Goal: Answer question/provide support: Answer question/provide support

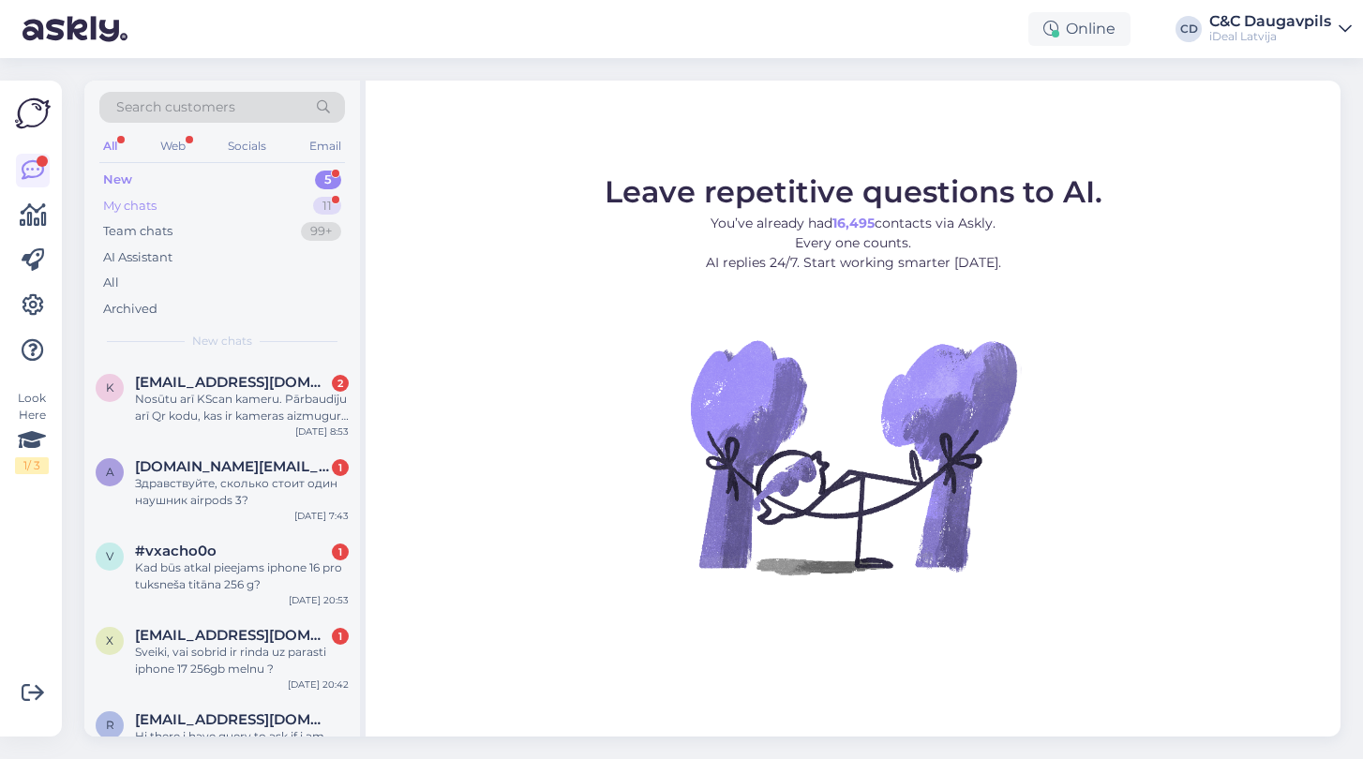
click at [146, 202] on div "My chats" at bounding box center [129, 206] width 53 height 19
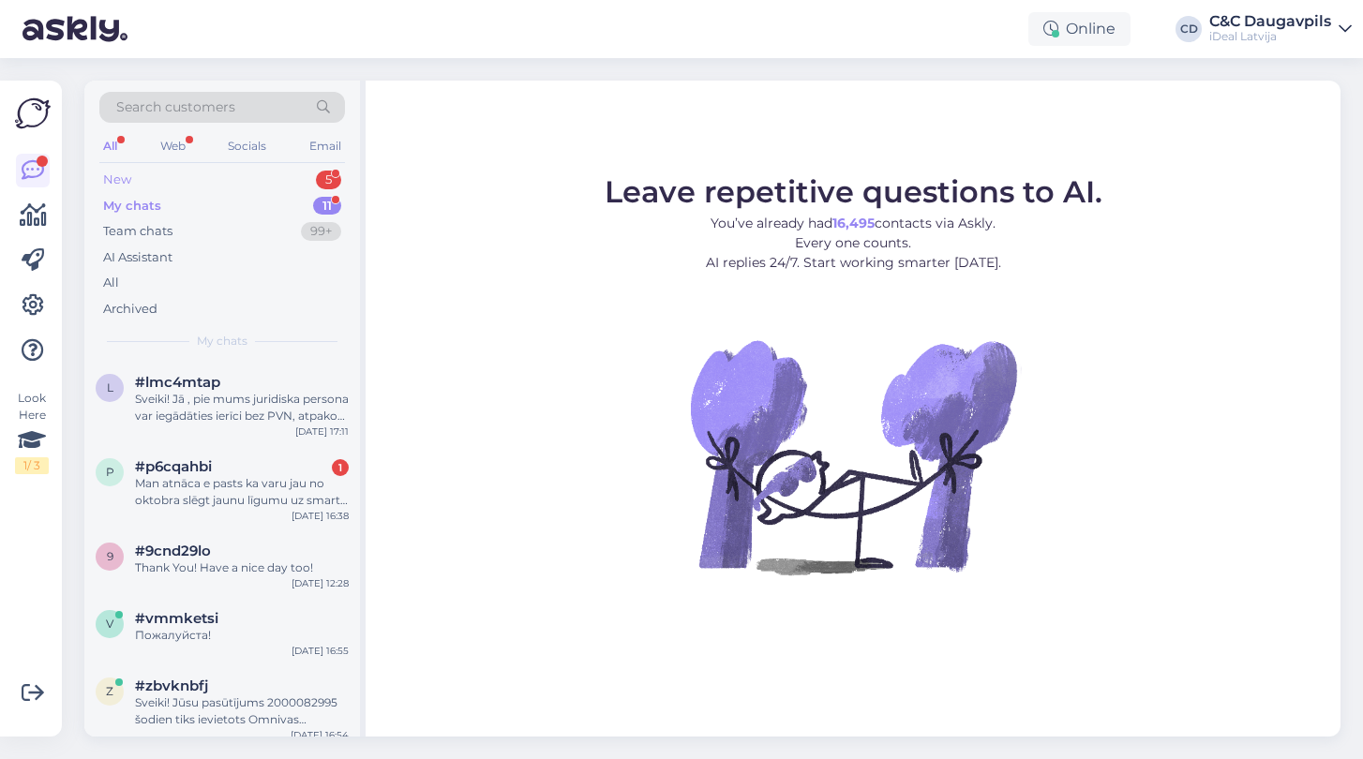
click at [131, 178] on div "New 5" at bounding box center [222, 180] width 246 height 26
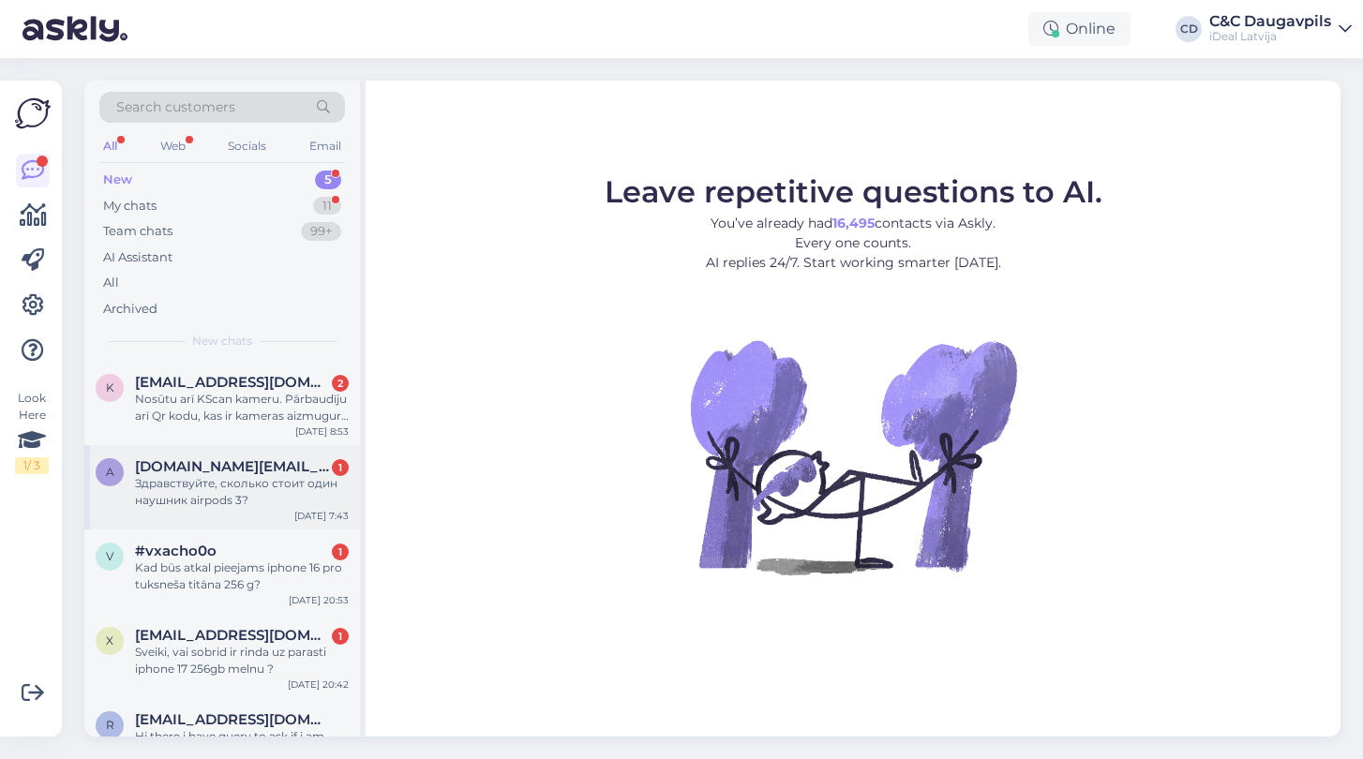
click at [235, 502] on div "Здравствуйте, сколько стоит один наушник airpods 3?" at bounding box center [242, 492] width 214 height 34
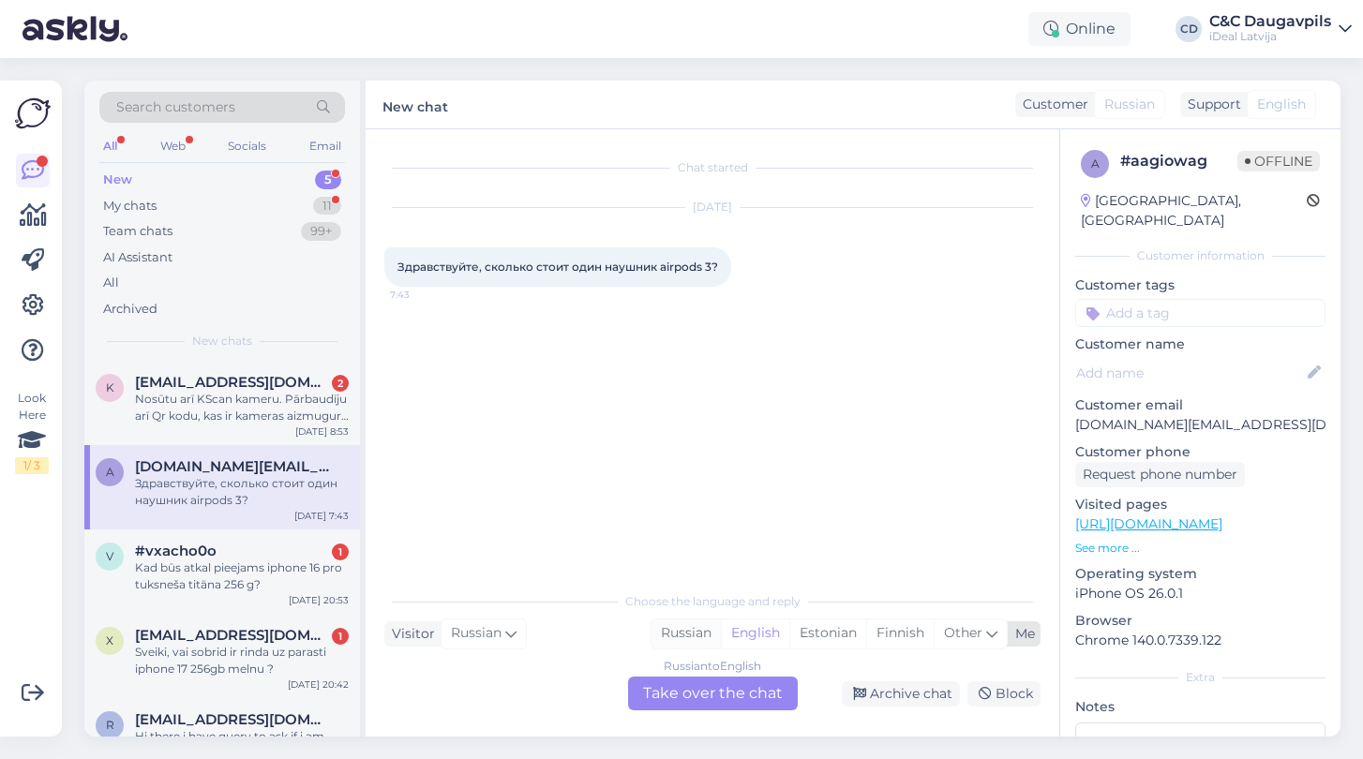
click at [699, 637] on div "Russian" at bounding box center [686, 634] width 69 height 28
click at [699, 690] on div "Russian to Russian Take over the chat" at bounding box center [713, 694] width 170 height 34
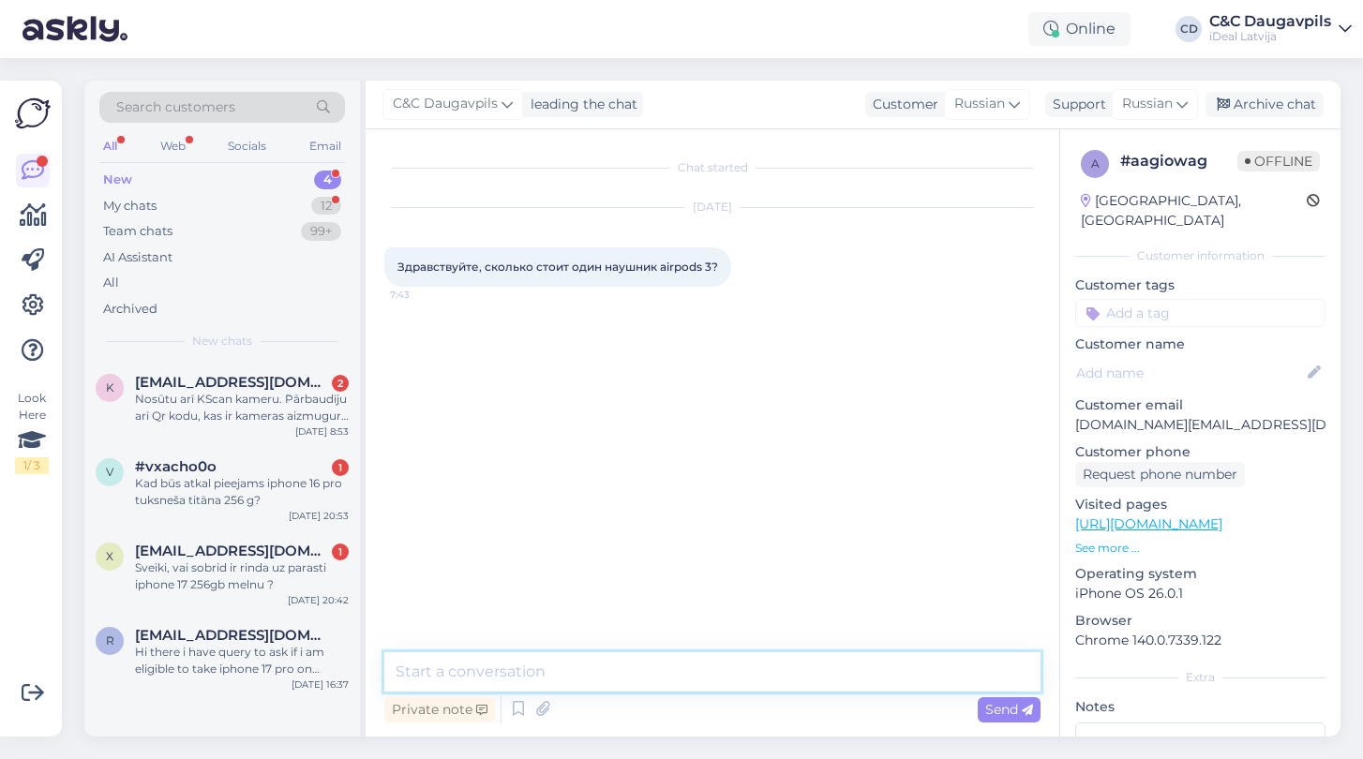
click at [651, 675] on textarea at bounding box center [712, 671] width 656 height 39
type textarea "L"
type textarea "Добрый день - 97 евро"
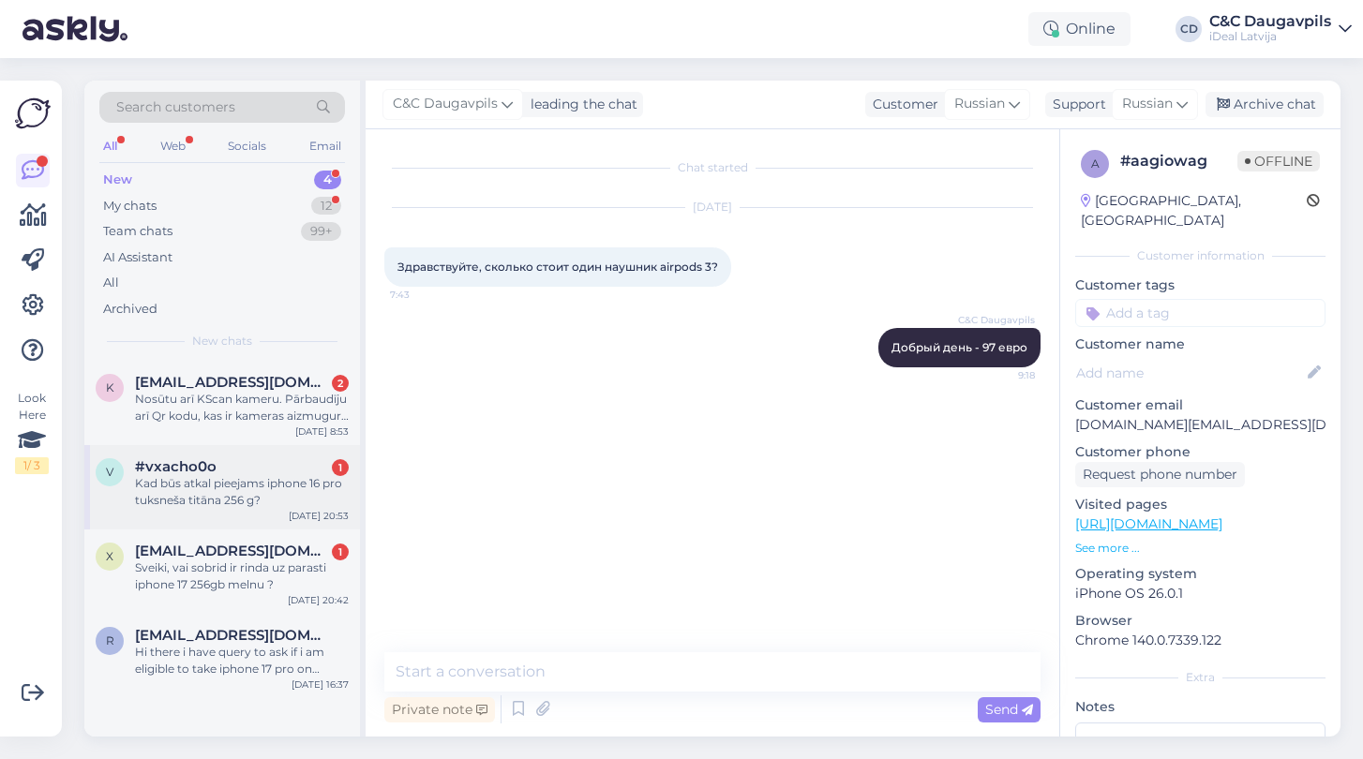
click at [271, 505] on div "Kad būs atkal pieejams iphone 16 pro tuksneša titāna 256 g?" at bounding box center [242, 492] width 214 height 34
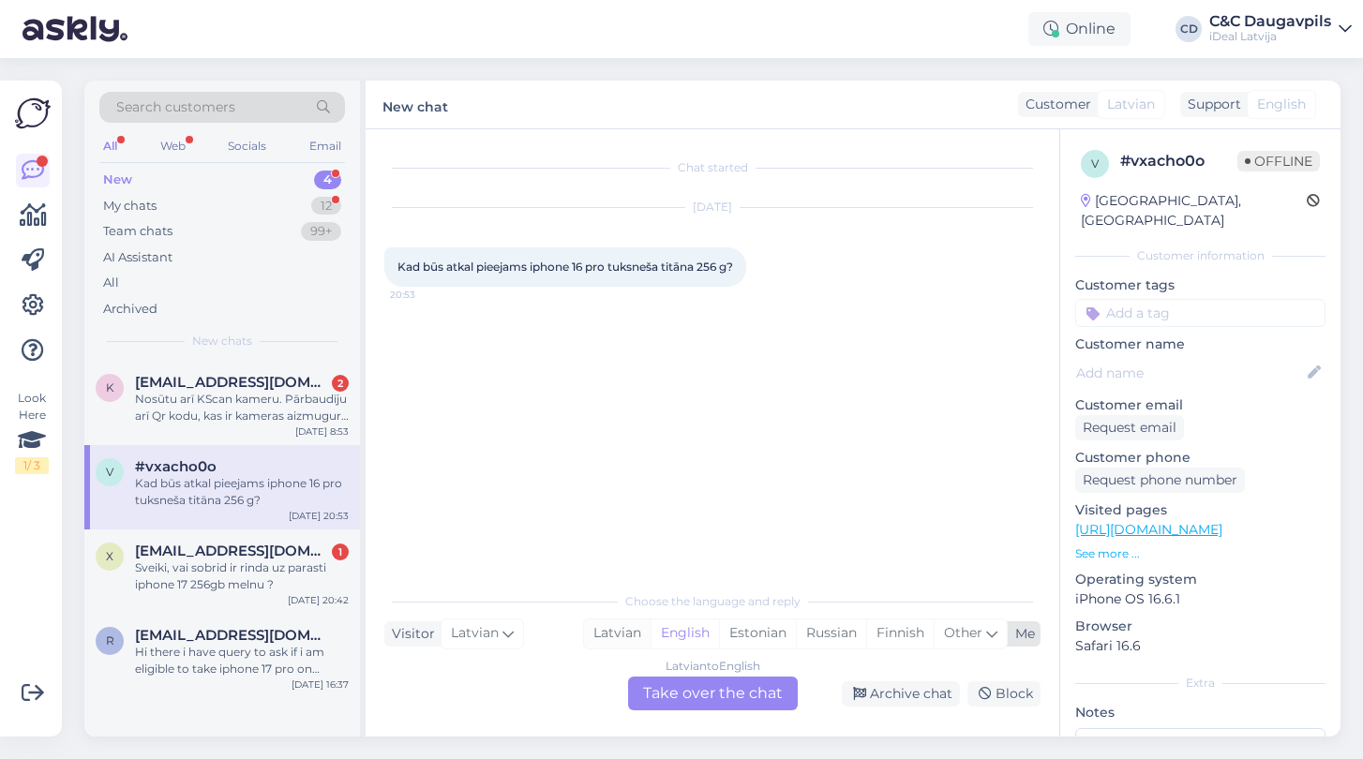
click at [623, 632] on div "Latvian" at bounding box center [617, 634] width 67 height 28
click at [684, 698] on div "Latvian to Latvian Take over the chat" at bounding box center [713, 694] width 170 height 34
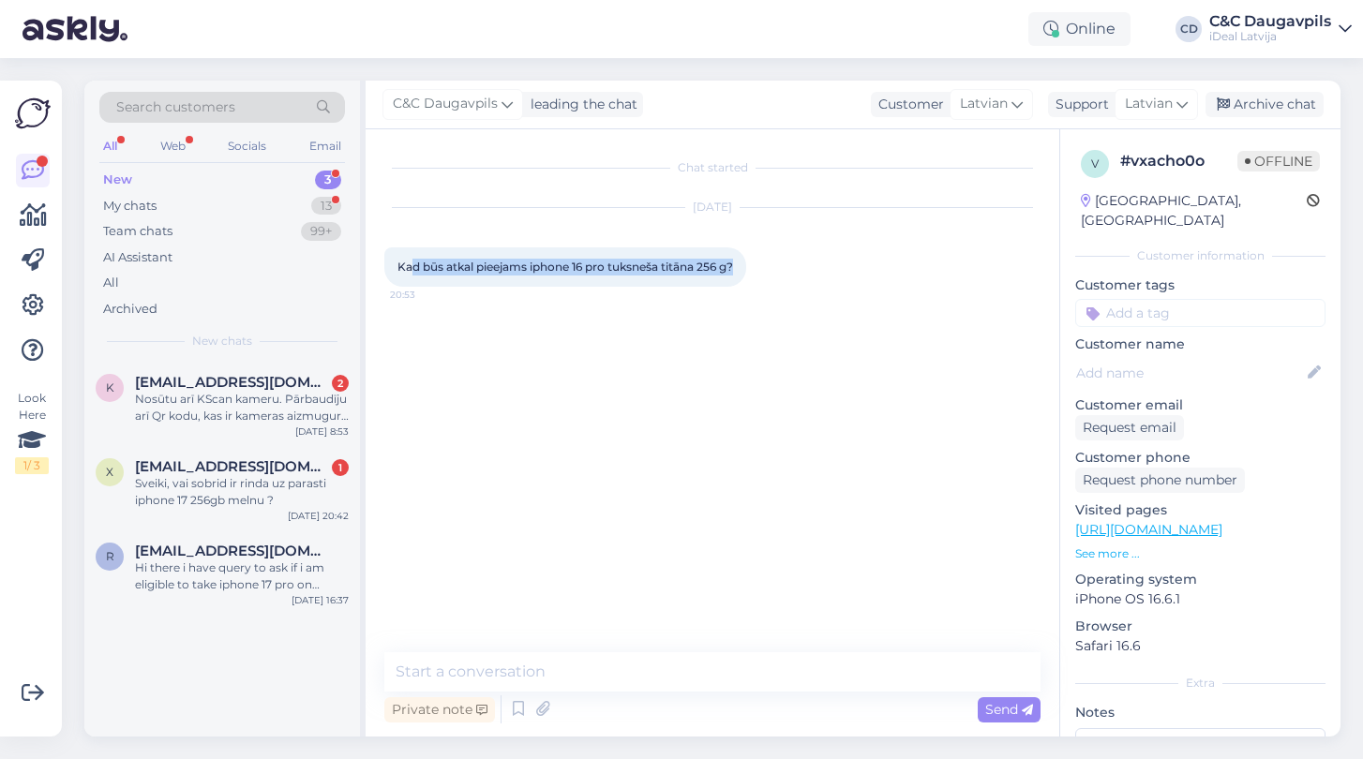
drag, startPoint x: 741, startPoint y: 270, endPoint x: 416, endPoint y: 259, distance: 324.6
click at [416, 259] on div "Kad būs atkal pieejams iphone 16 pro tuksneša titāna 256 g? 20:53" at bounding box center [565, 266] width 362 height 39
click at [700, 284] on div "Kad būs atkal pieejams iphone 16 pro tuksneša titāna 256 g? 20:53" at bounding box center [565, 266] width 362 height 39
drag, startPoint x: 745, startPoint y: 266, endPoint x: 394, endPoint y: 260, distance: 351.6
click at [394, 260] on div "Kad būs atkal pieejams iphone 16 pro tuksneša titāna 256 g? 20:53" at bounding box center [565, 266] width 362 height 39
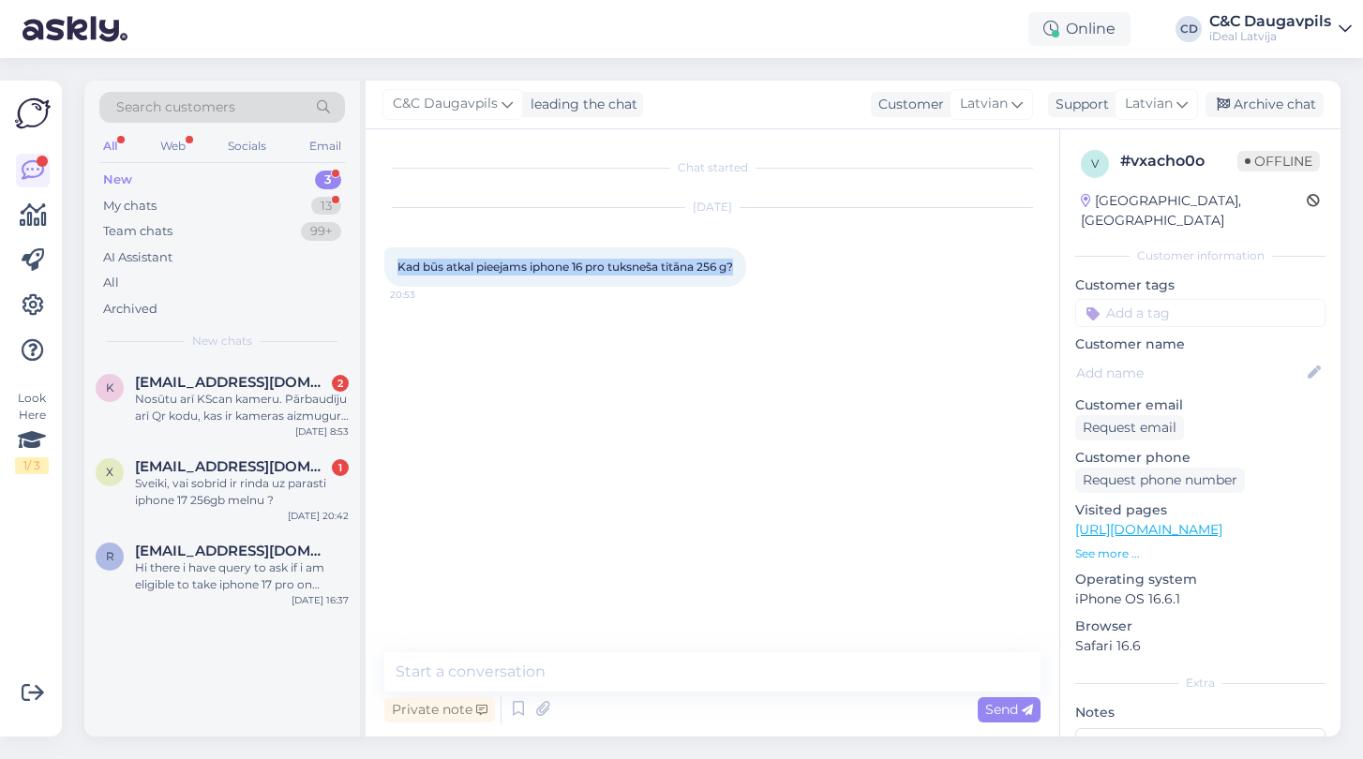
copy span "Kad būs atkal pieejams iphone 16 pro tuksneša titāna 256 g?"
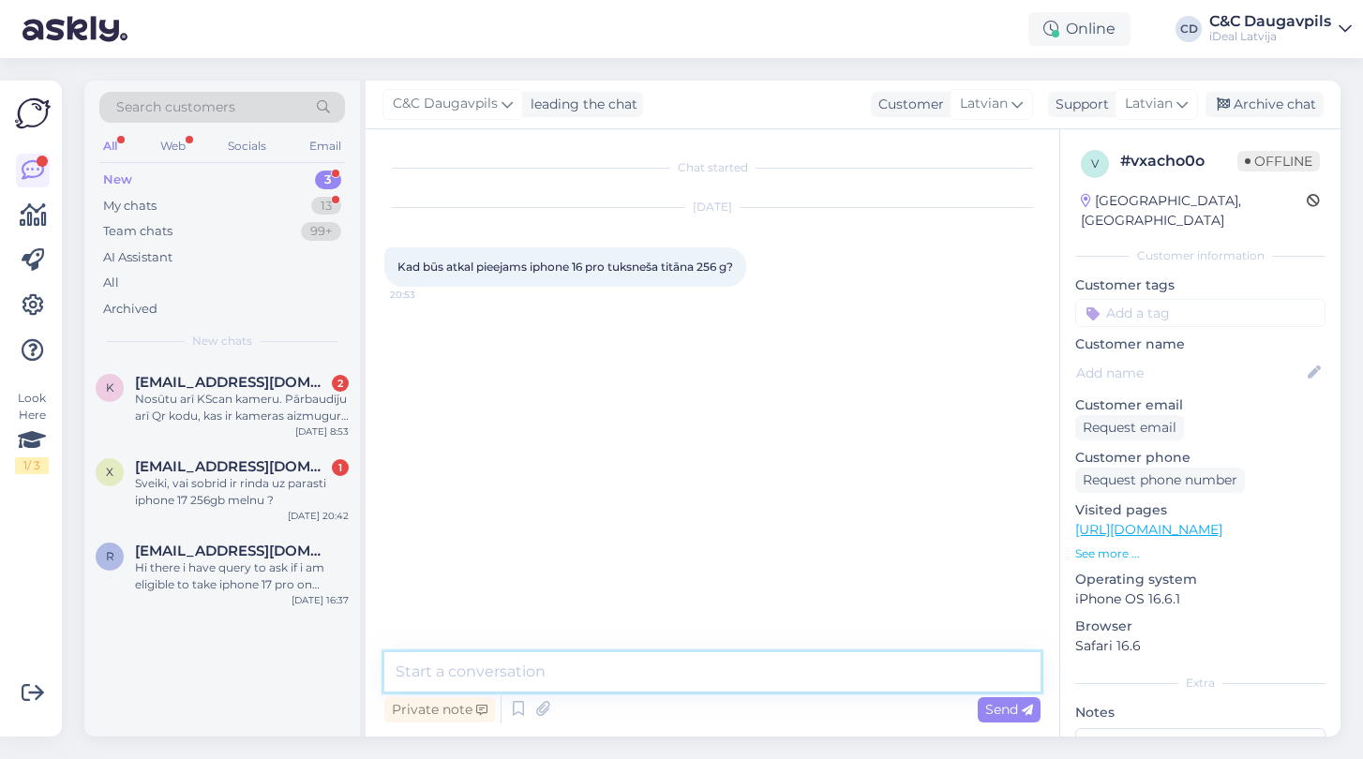
click at [455, 669] on textarea at bounding box center [712, 671] width 656 height 39
type textarea "Д"
paste textarea "Līdz ar iPhone 17 sērijas izlaišanu, iPhone 16 Pro Tuksneša titāna versija ar 2…"
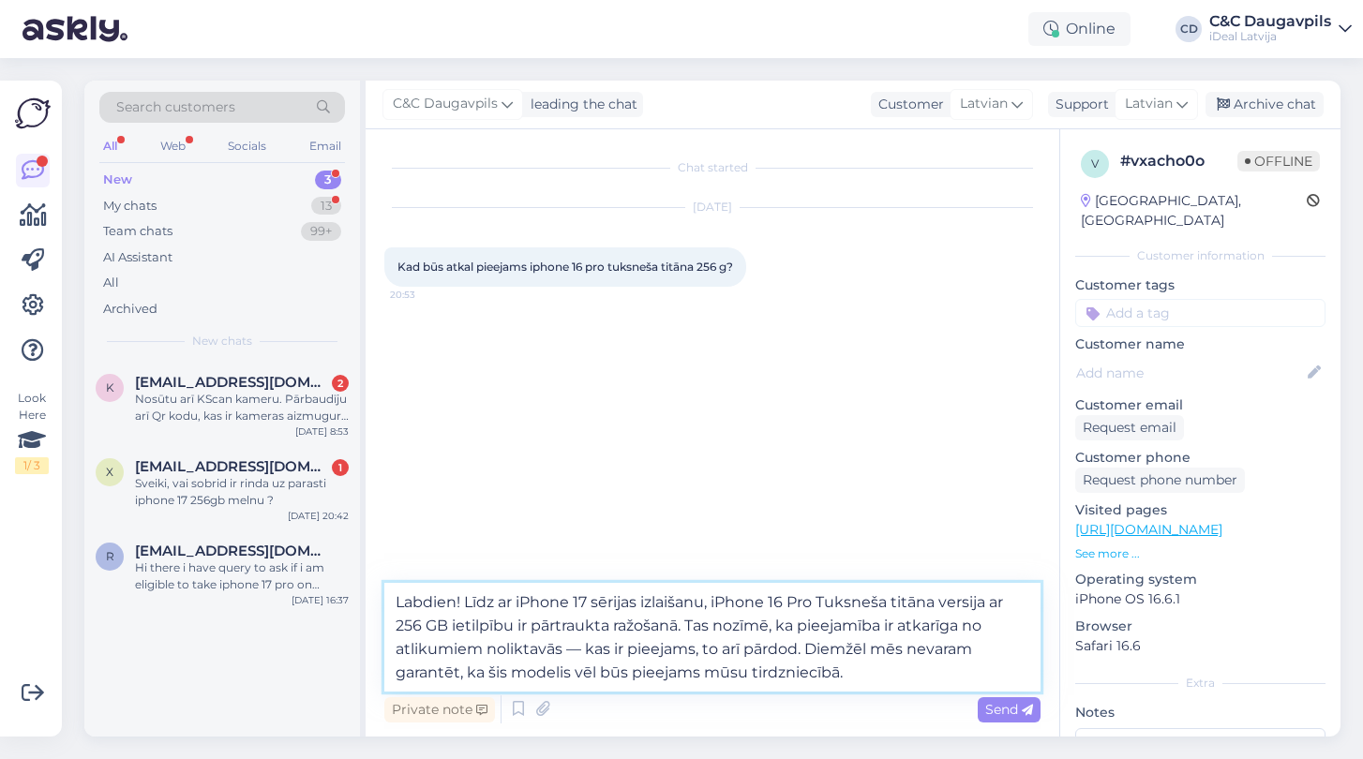
drag, startPoint x: 827, startPoint y: 602, endPoint x: 515, endPoint y: 626, distance: 313.1
click at [515, 626] on textarea "Labdien! Līdz ar iPhone 17 sērijas izlaišanu, iPhone 16 Pro Tuksneša titāna ver…" at bounding box center [712, 637] width 656 height 109
click at [660, 682] on textarea "Labdien! Līdz ar iPhone 17 sērijas izlaišanu, iPhone 16 Pro un PRO MAX ir pārtr…" at bounding box center [712, 637] width 656 height 109
type textarea "Labdien! Līdz ar iPhone 17 sērijas izlaišanu, iPhone 16 Pro un PRO MAX ir pārtr…"
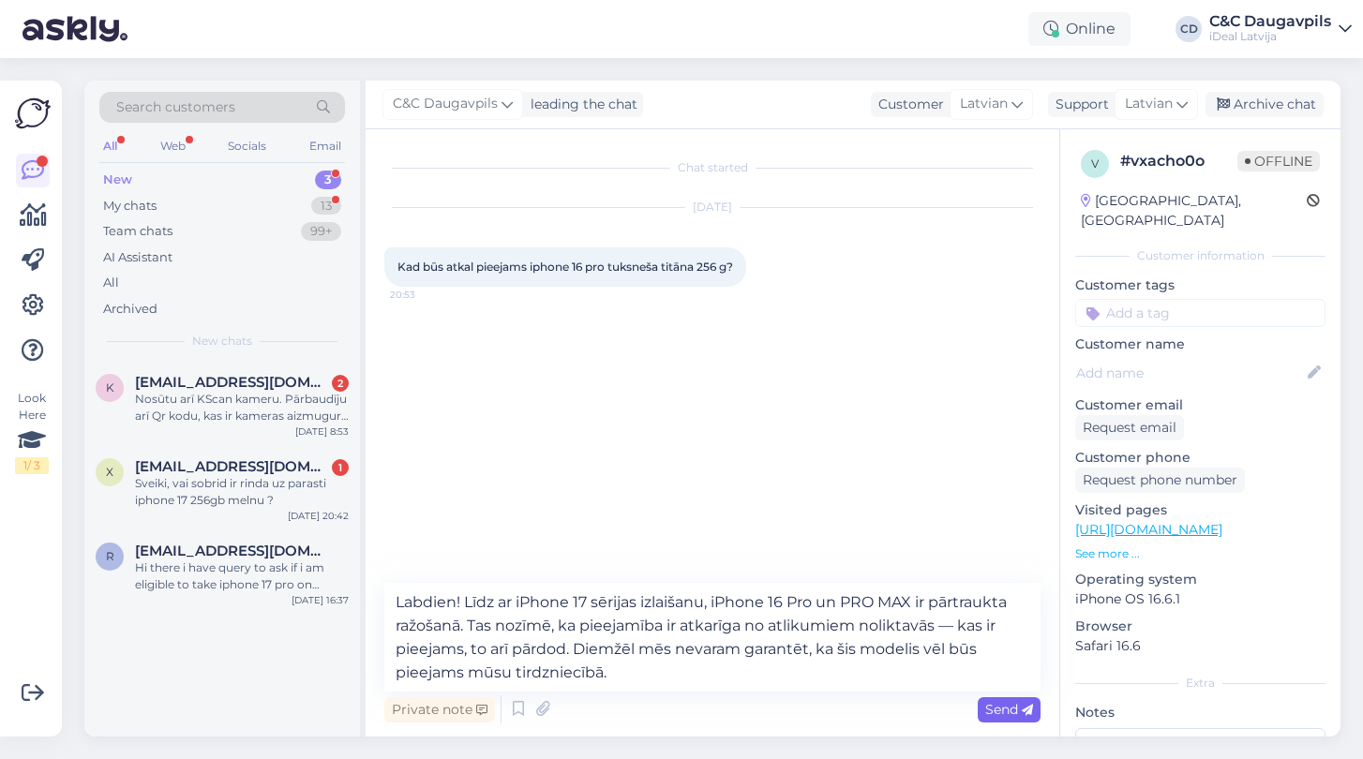
click at [1007, 704] on span "Send" at bounding box center [1009, 709] width 48 height 17
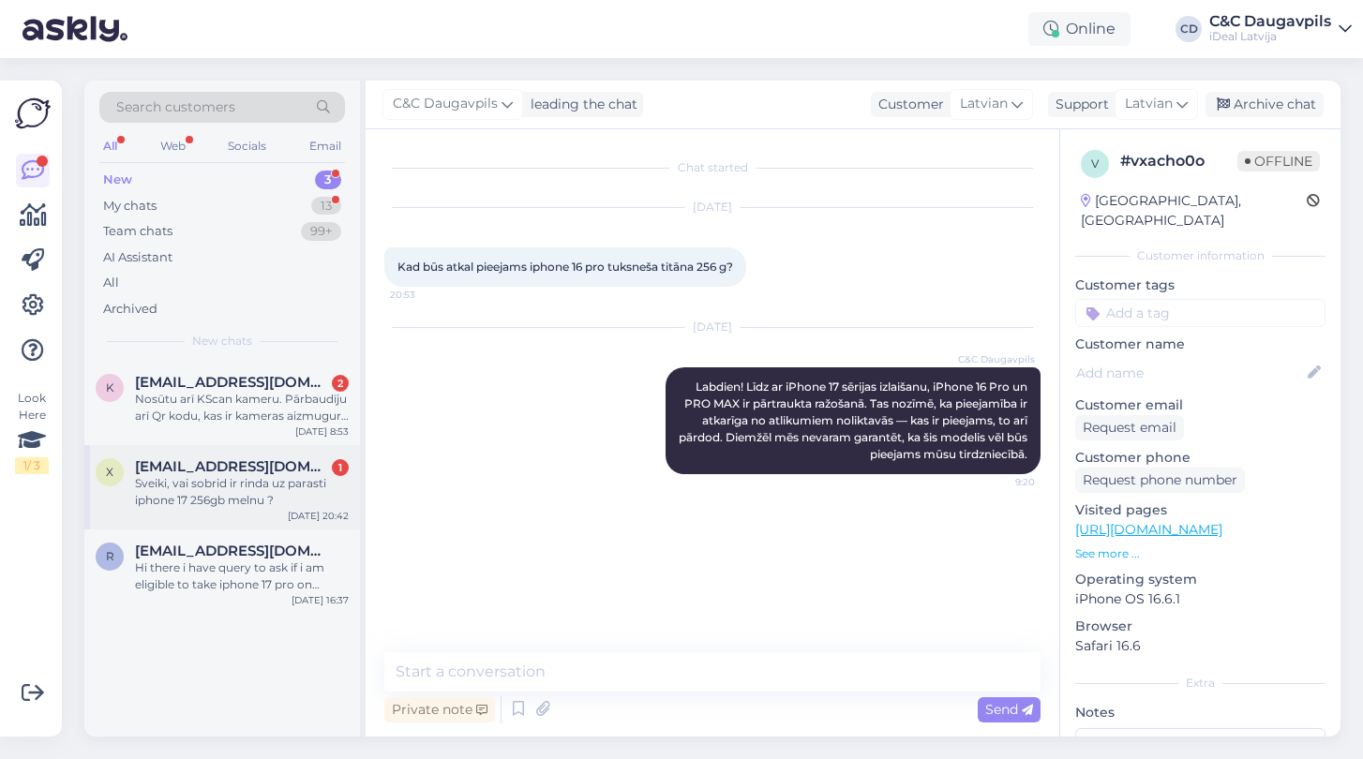
click at [232, 479] on div "Sveiki, vai sobrid ir rinda uz parasti iphone 17 256gb melnu ?" at bounding box center [242, 492] width 214 height 34
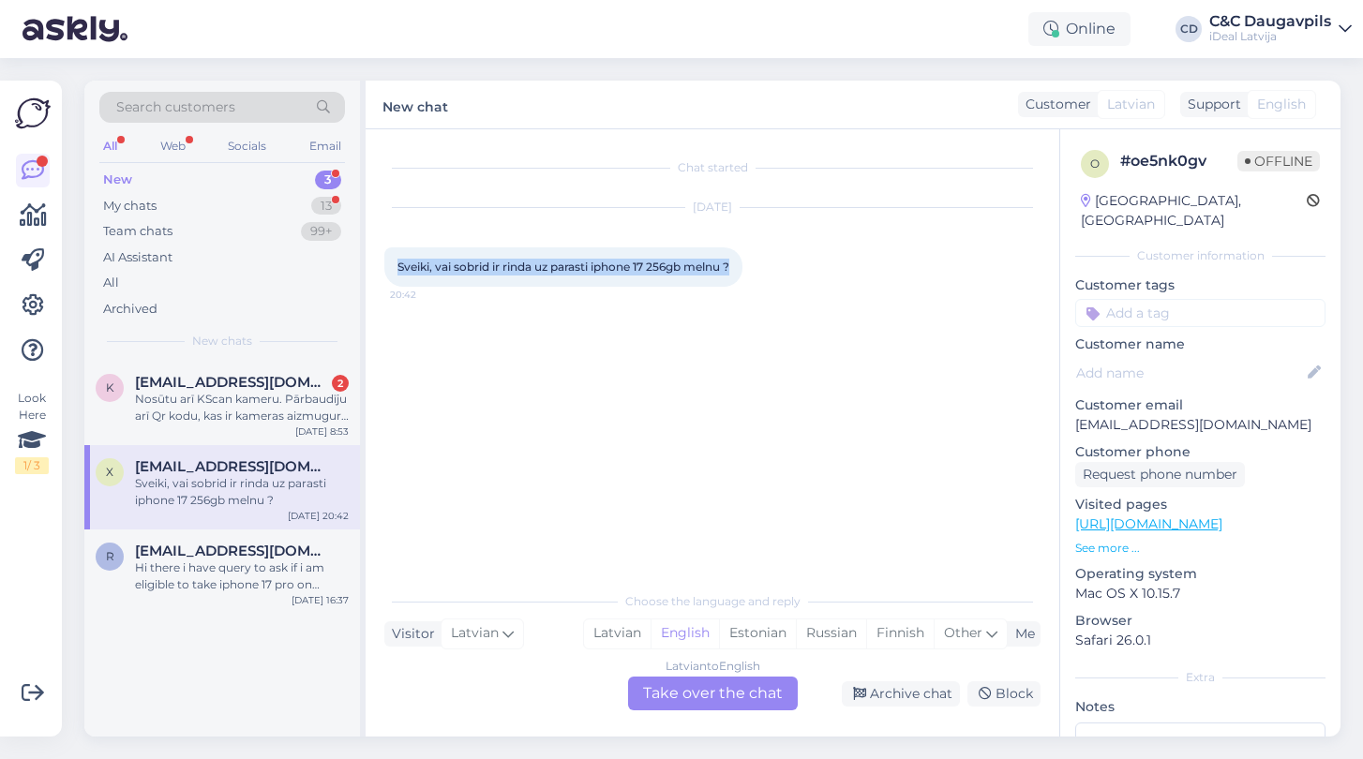
drag, startPoint x: 740, startPoint y: 270, endPoint x: 371, endPoint y: 270, distance: 368.4
click at [371, 270] on div "Chat started [DATE] Sveiki, vai sobrid ir rinda uz parasti iphone 17 256gb meln…" at bounding box center [713, 432] width 694 height 607
copy span "Sveiki, vai sobrid ir rinda uz parasti iphone 17 256gb melnu ?"
click at [606, 637] on div "Latvian" at bounding box center [617, 634] width 67 height 28
click at [699, 702] on div "Latvian to Latvian Take over the chat" at bounding box center [713, 694] width 170 height 34
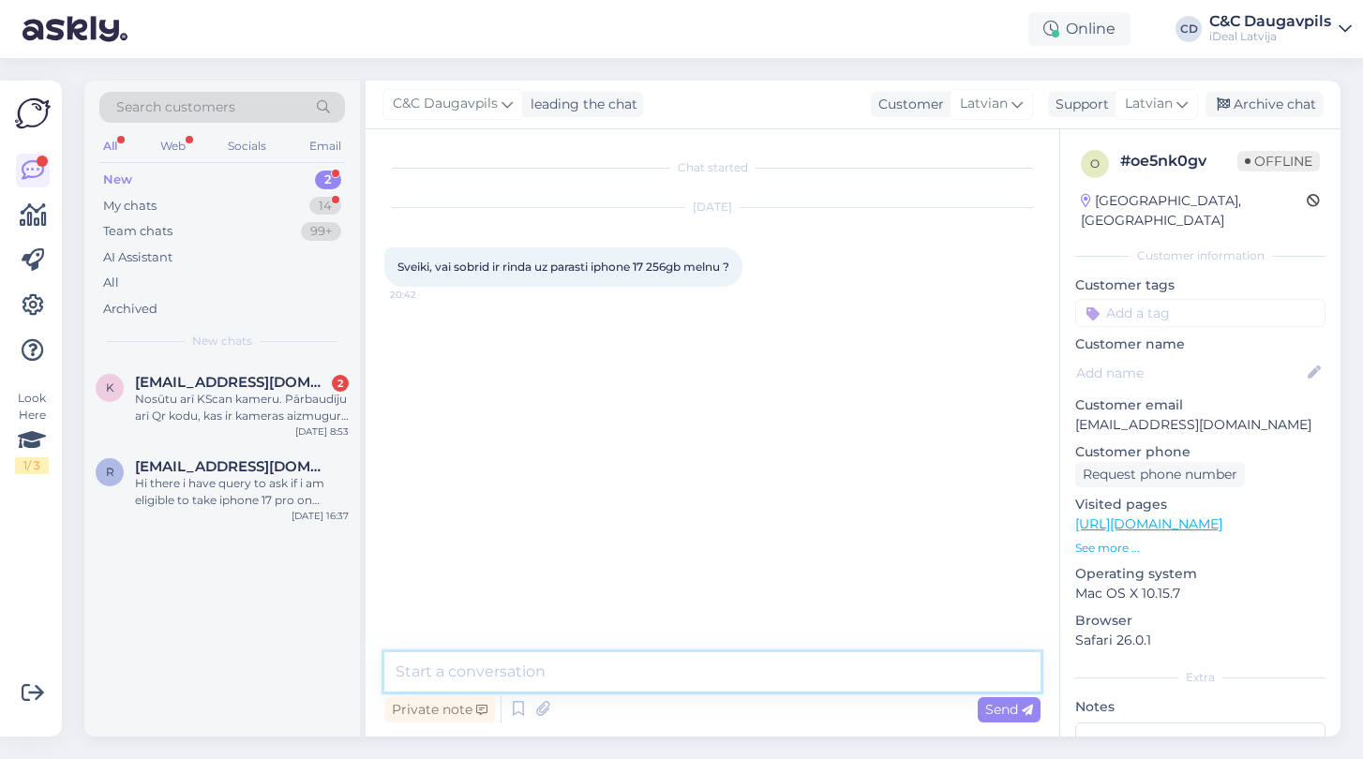
click at [603, 672] on textarea at bounding box center [712, 671] width 656 height 39
paste textarea "Sveiki! Pašlaik mums nav precīzas informācijas par rindas esamību uz iPhone 17 …"
type textarea "Sveiki! Pašlaik mums nav precīzas informācijas par rindas esamību uz iPhone 17 …"
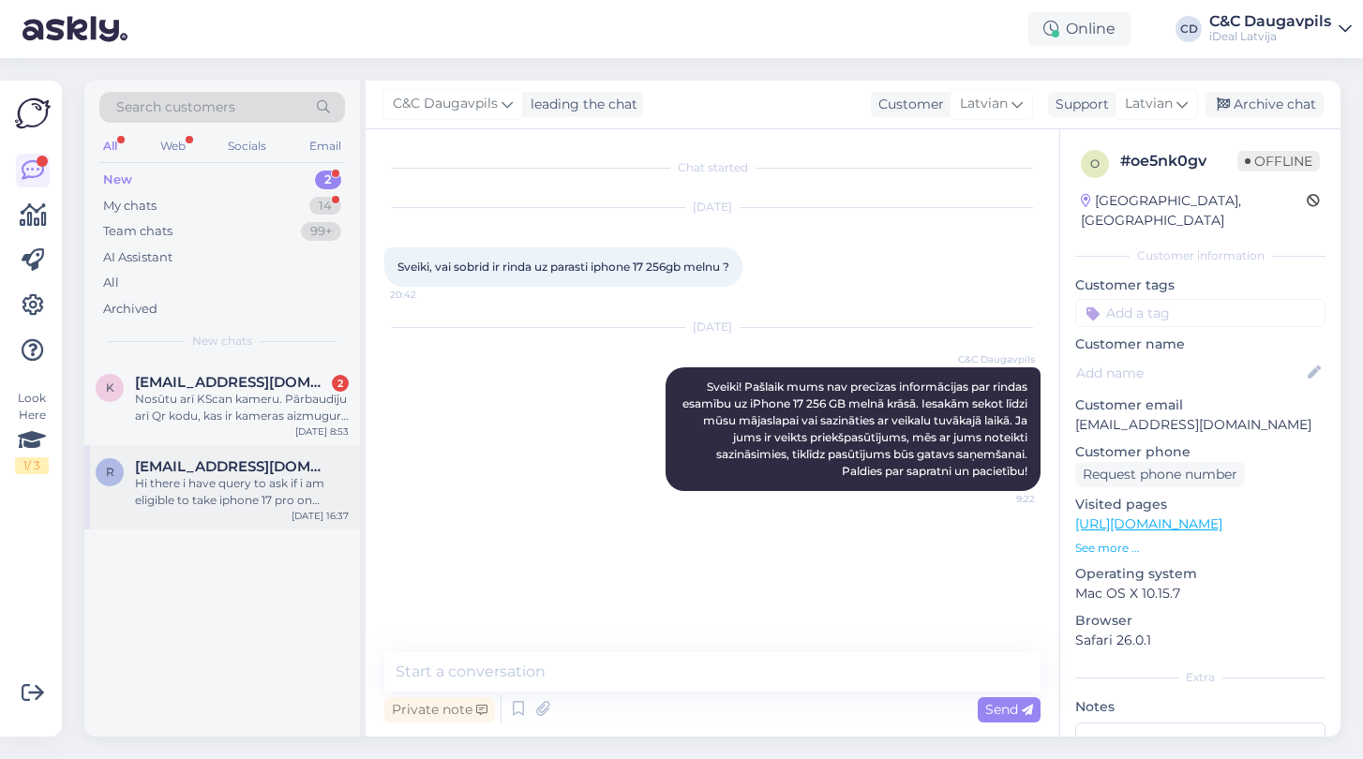
click at [232, 489] on div "Hi there i have query to ask if i am eligible to take iphone 17 pro on lease?" at bounding box center [242, 492] width 214 height 34
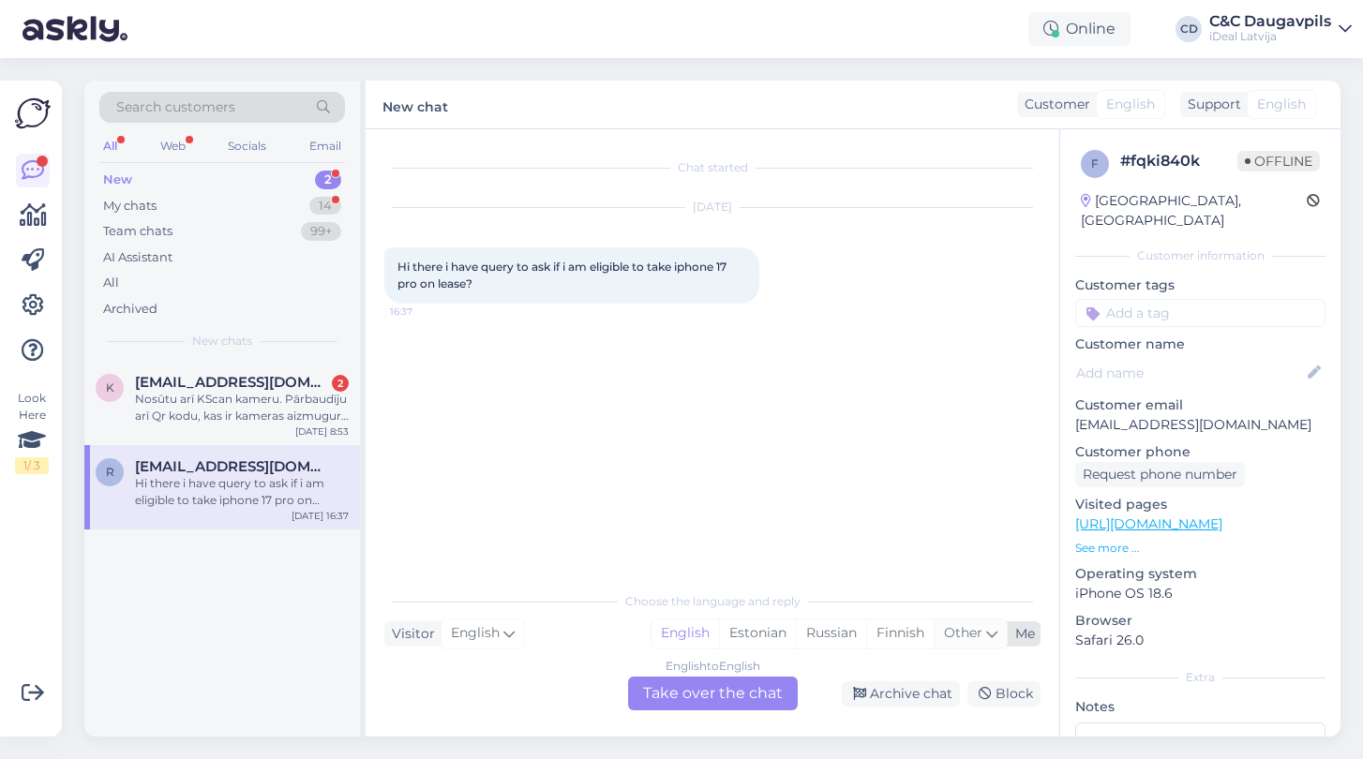
click at [998, 635] on div "Other" at bounding box center [970, 634] width 73 height 28
type input "д"
type input "la"
click at [837, 587] on link "Latvian" at bounding box center [845, 586] width 206 height 30
click at [726, 688] on div "English to Latvian Take over the chat" at bounding box center [713, 694] width 170 height 34
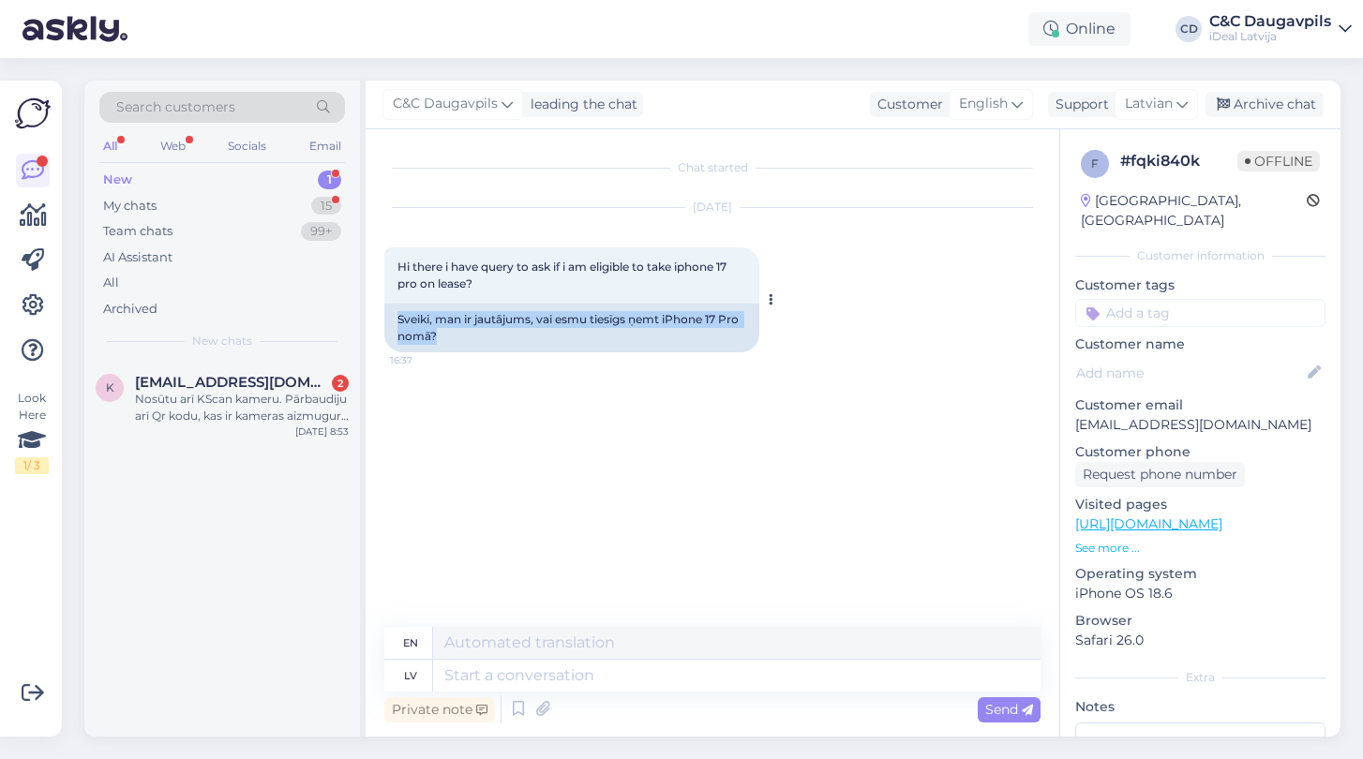
drag, startPoint x: 447, startPoint y: 337, endPoint x: 388, endPoint y: 316, distance: 62.6
click at [388, 316] on div "Sveiki, man ir jautājums, vai esmu tiesīgs ņemt iPhone 17 Pro nomā?" at bounding box center [571, 328] width 375 height 49
copy div "Sveiki, man ir jautājums, vai esmu tiesīgs ņemt iPhone 17 Pro nomā?"
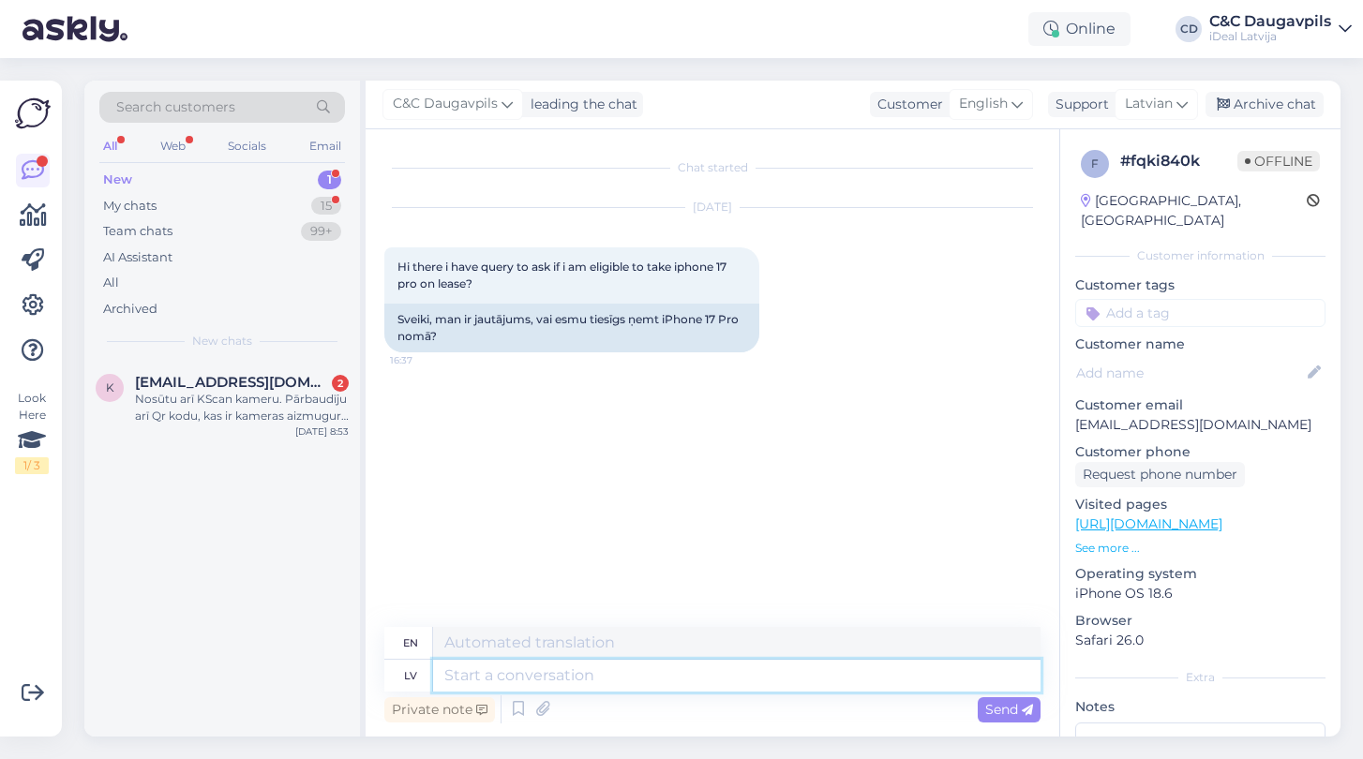
click at [485, 680] on textarea at bounding box center [736, 676] width 607 height 32
paste textarea "Sveiki! Aicinām jūs ierasties jebkurā mūsu veikalā ar pasi vai ID karti. Mūsu d…"
type textarea "Sveiki! Aicinām jūs ierasties jebkurā mūsu veikalā ar pasi vai ID karti. Mūsu d…"
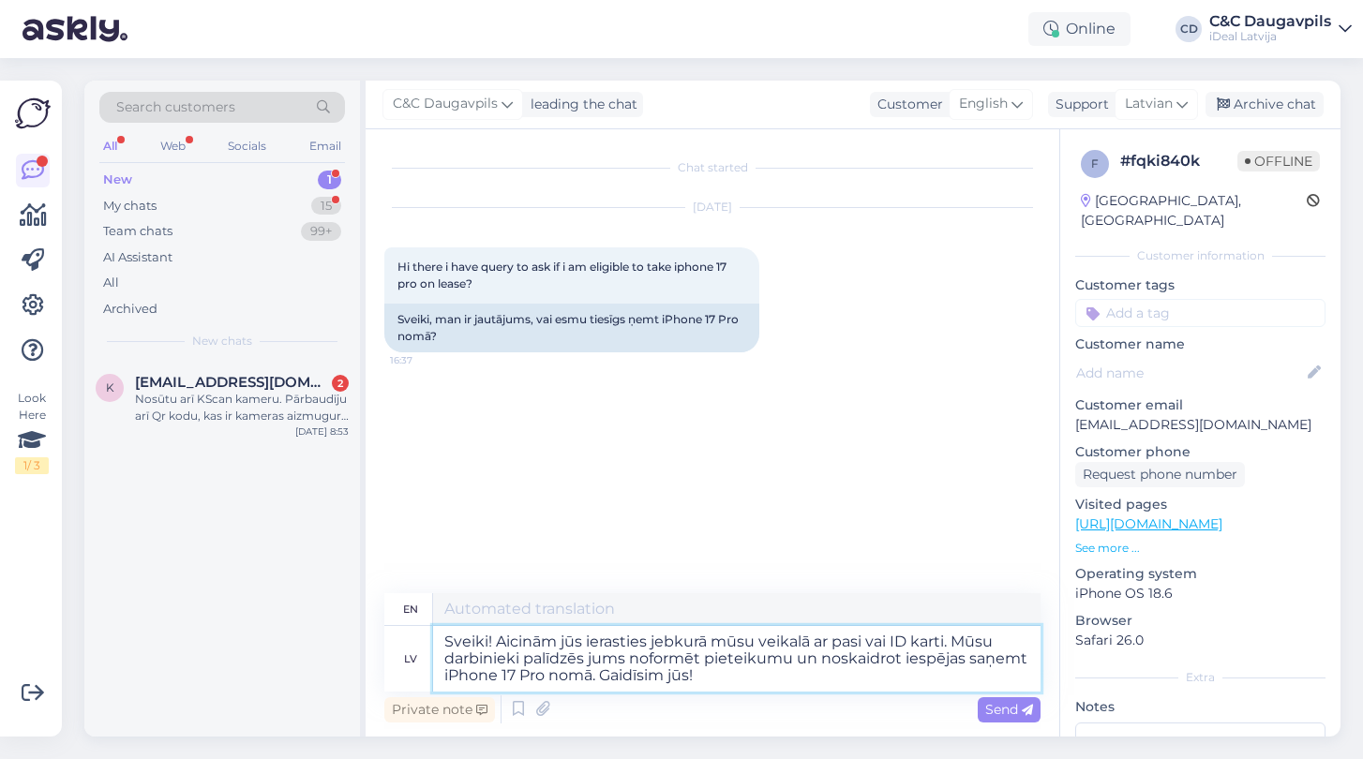
type textarea "Hello! We invite you to come to any of our stores with your passport or ID card…"
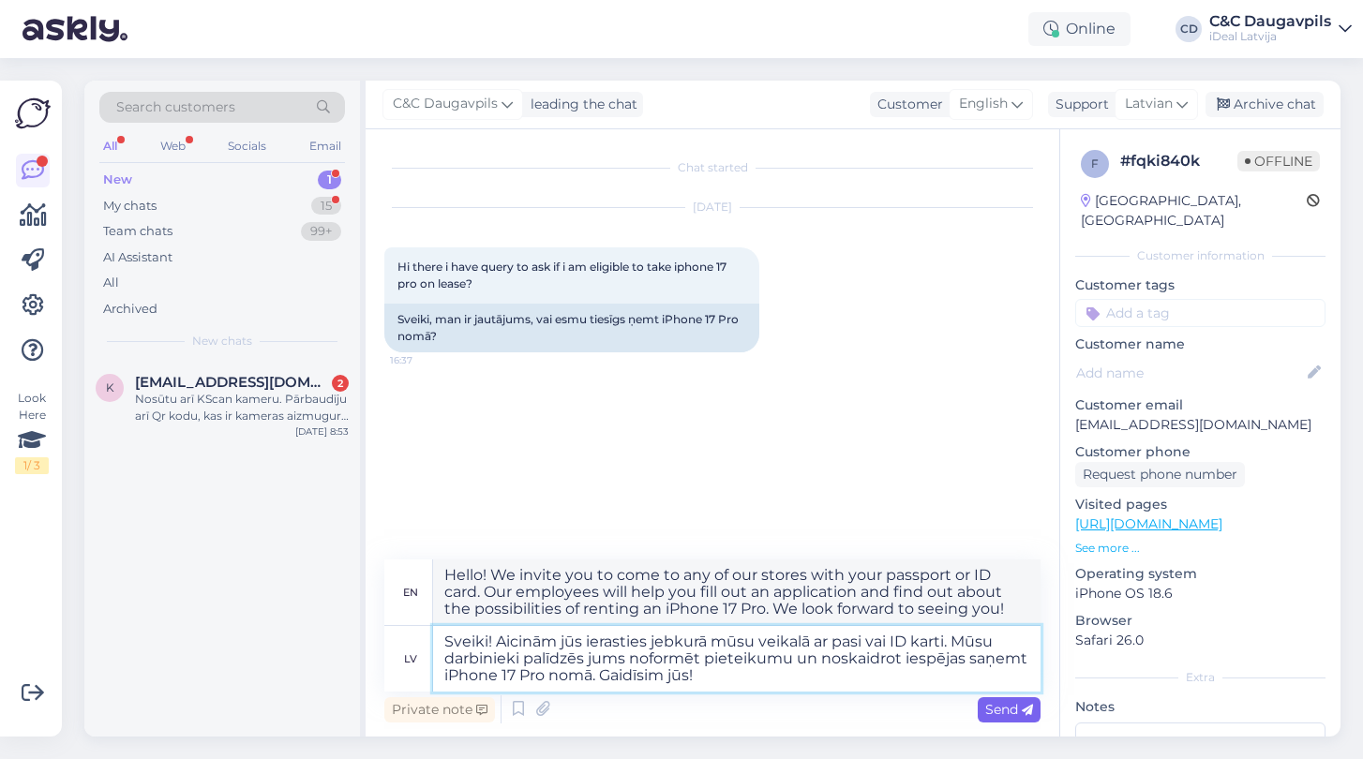
type textarea "Sveiki! Aicinām jūs ierasties jebkurā mūsu veikalā ar pasi vai ID karti. Mūsu d…"
click at [1004, 712] on span "Send" at bounding box center [1009, 709] width 48 height 17
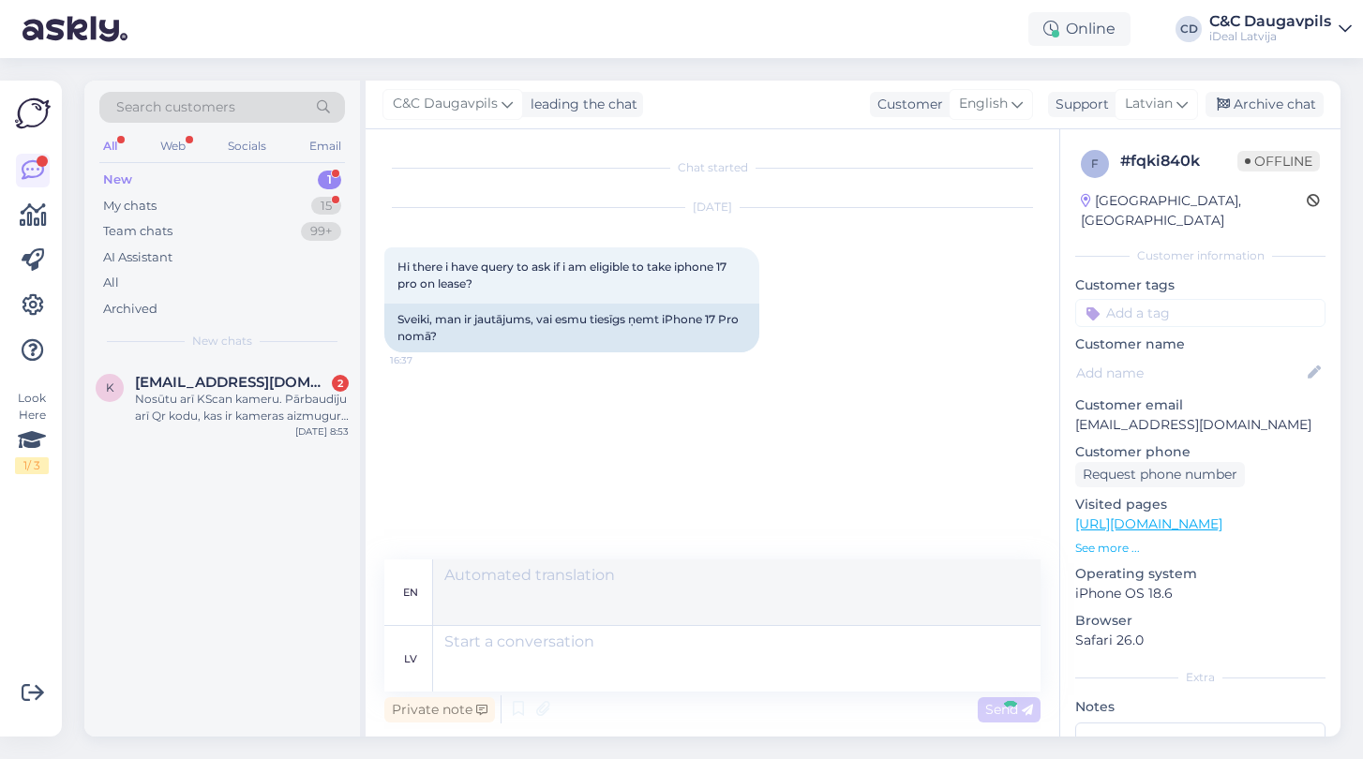
scroll to position [16, 0]
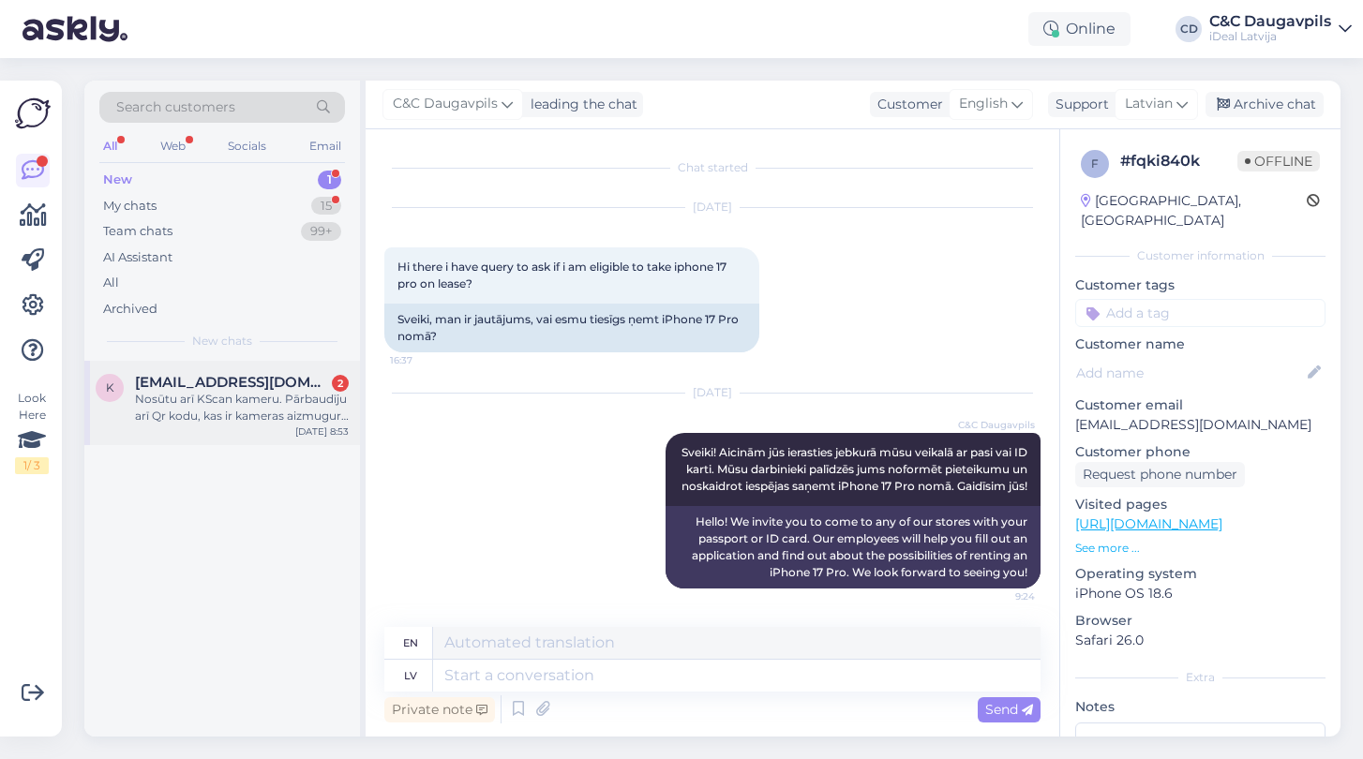
click at [215, 409] on div "Nosūtu arī KScan kameru. Pārbaudīju arī Qr kodu, kas ir kameras aizmugurē - man…" at bounding box center [242, 408] width 214 height 34
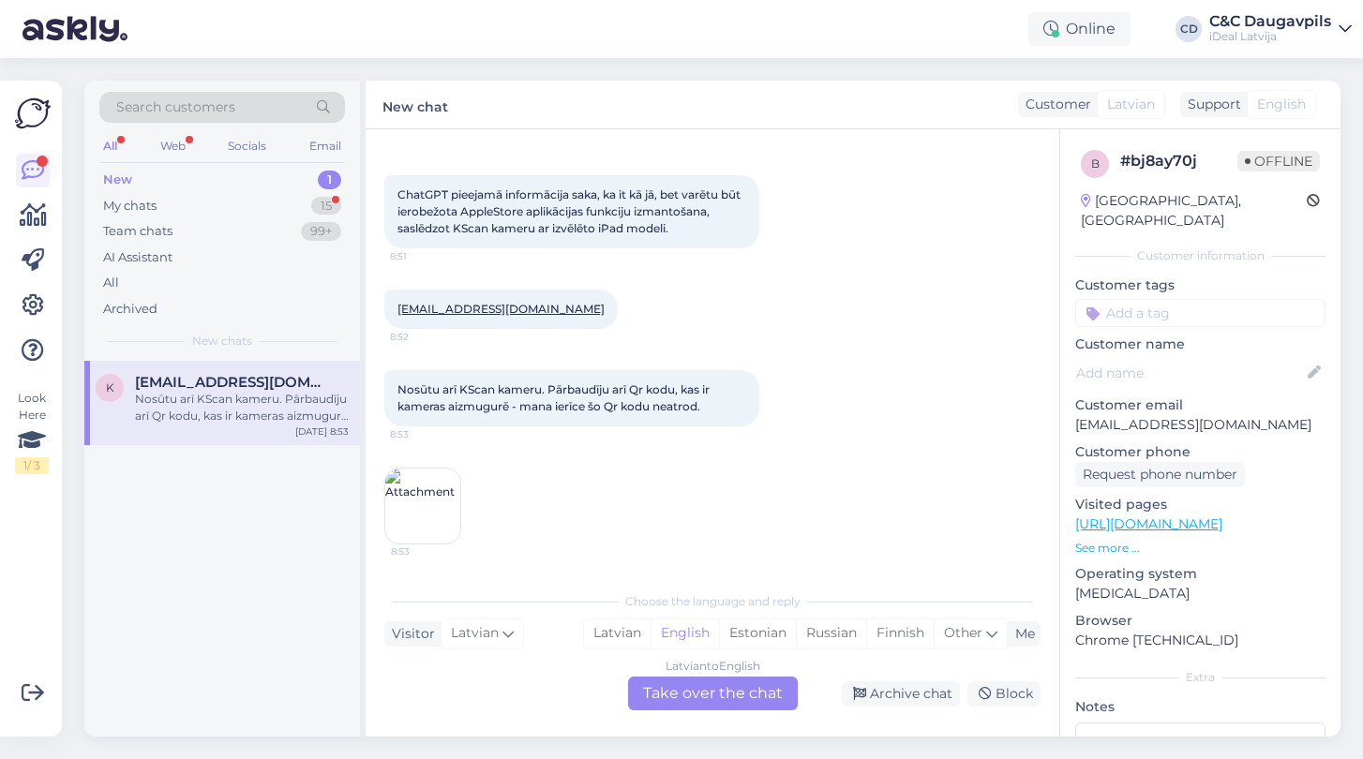
click at [425, 487] on img at bounding box center [422, 506] width 75 height 75
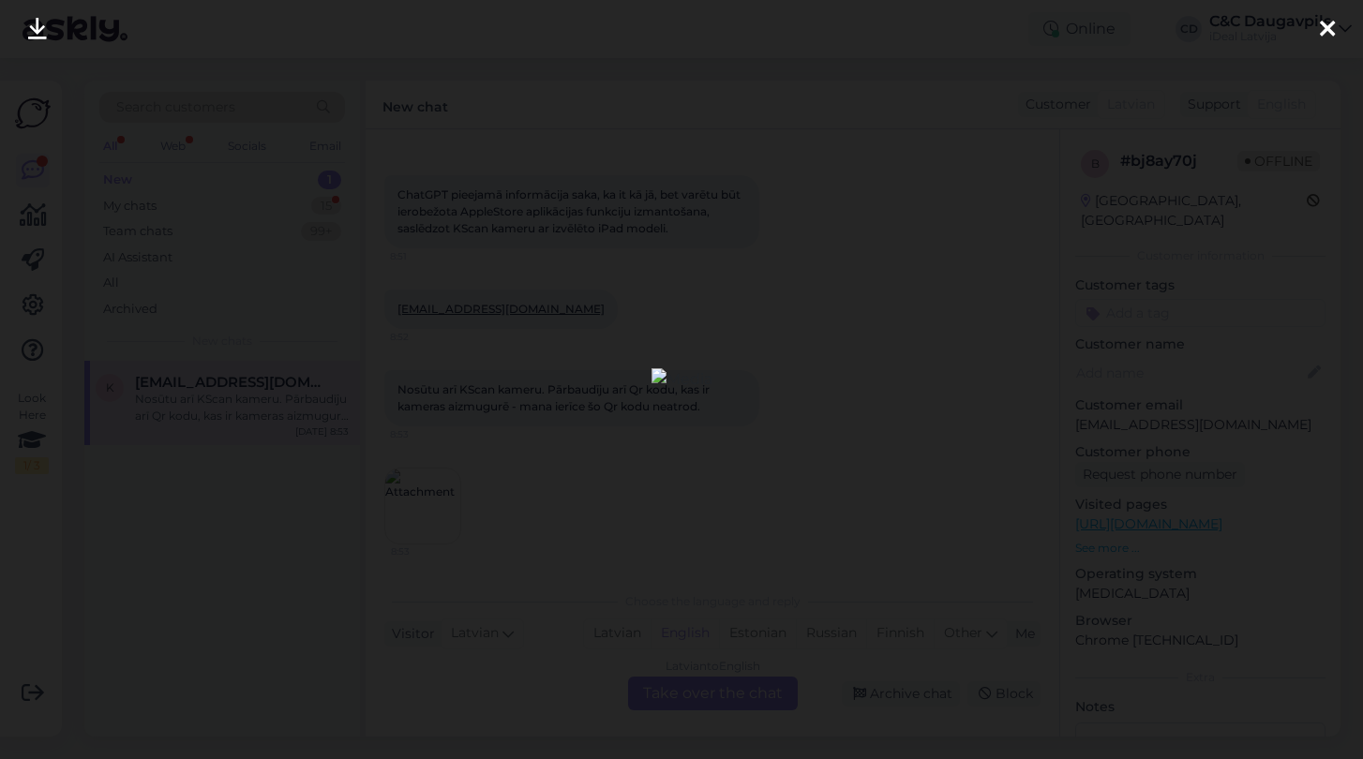
click at [1325, 20] on icon at bounding box center [1327, 30] width 15 height 24
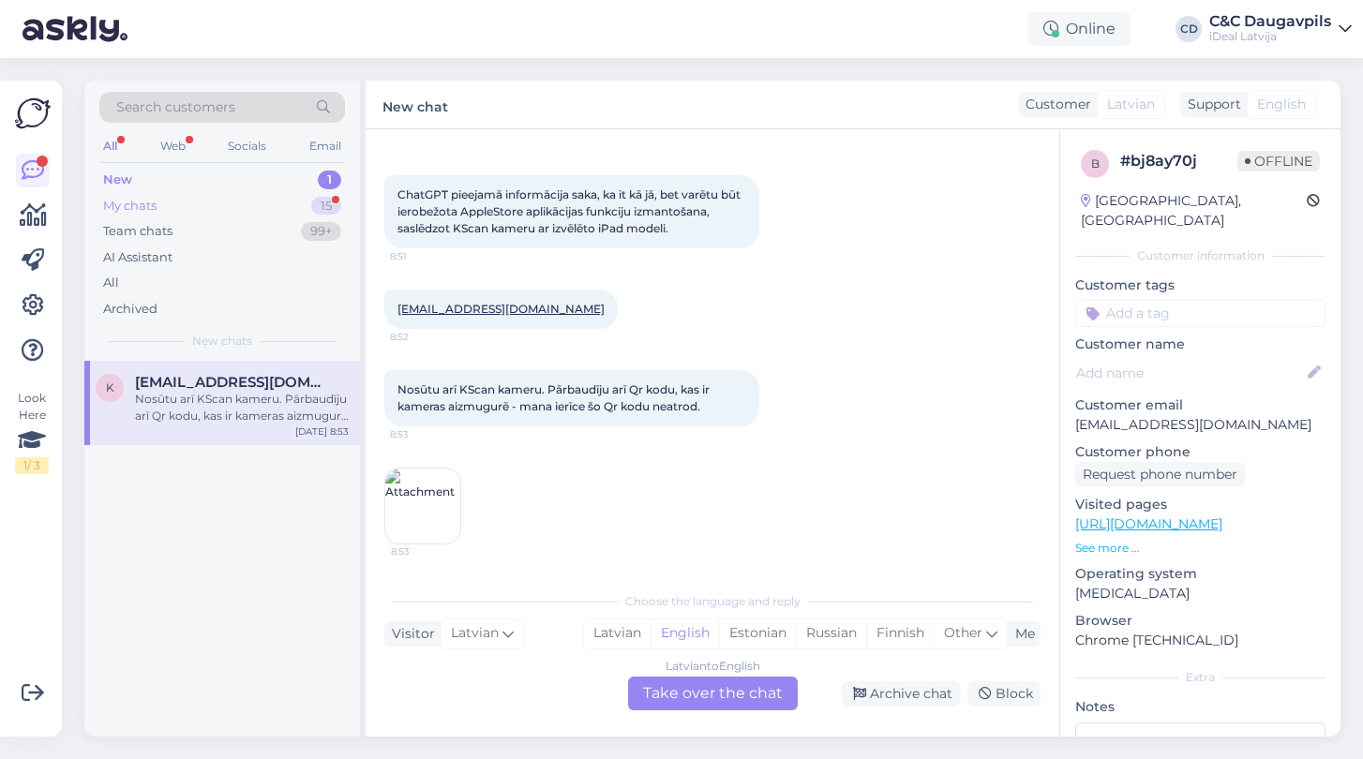
click at [139, 198] on div "My chats" at bounding box center [129, 206] width 53 height 19
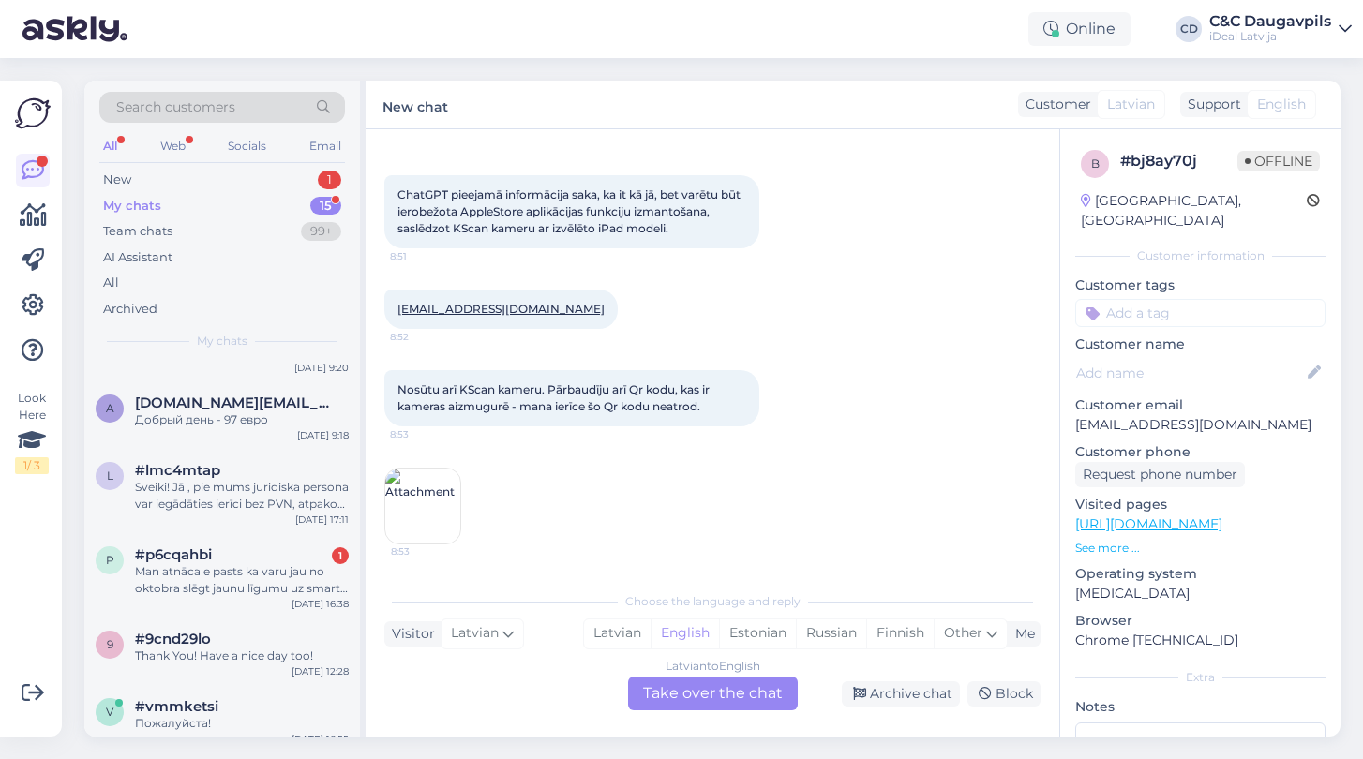
scroll to position [230, 0]
click at [258, 569] on div "Man atnāca e pasts ka varu jau no oktobra slēgt jaunu līgumu uz smart deal bet …" at bounding box center [242, 583] width 214 height 34
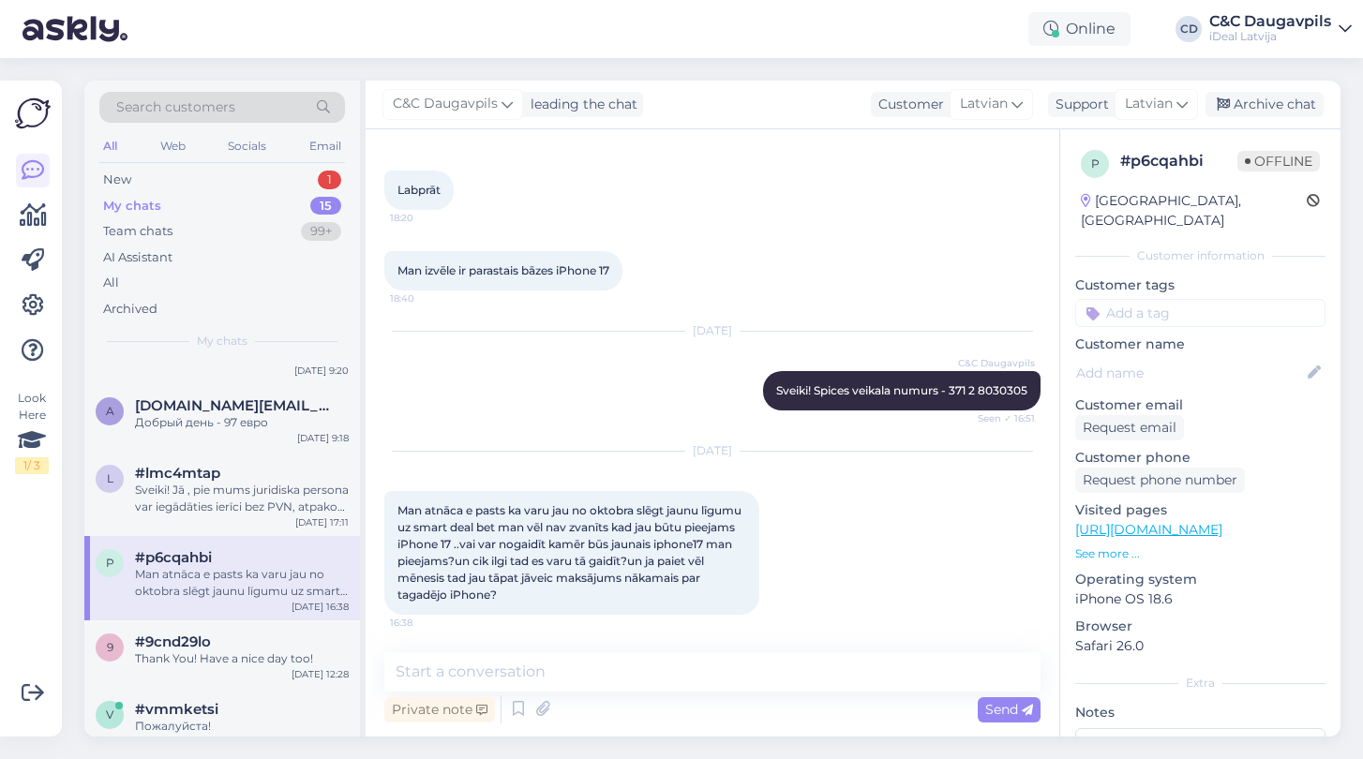
scroll to position [0, 0]
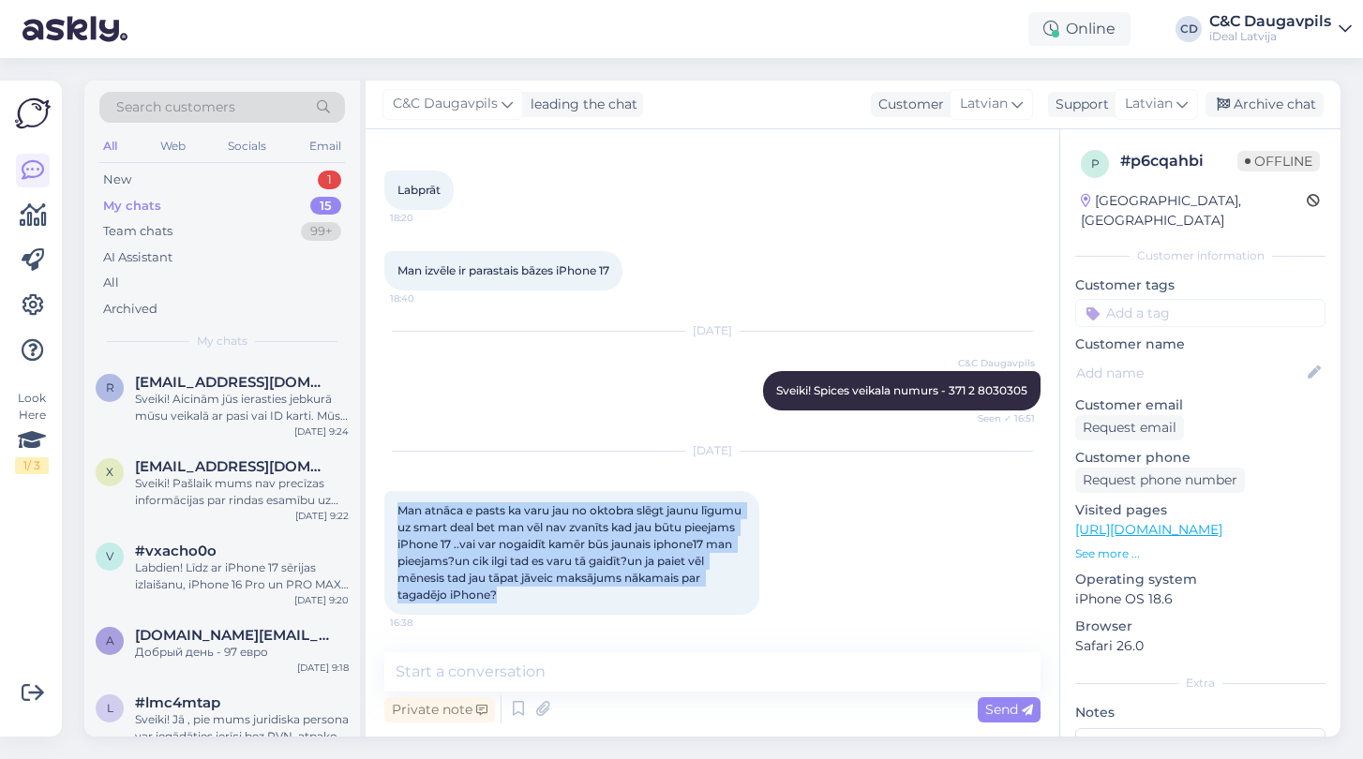
drag, startPoint x: 527, startPoint y: 595, endPoint x: 386, endPoint y: 510, distance: 164.5
click at [386, 510] on div "Man atnāca e pasts ka varu jau no oktobra slēgt jaunu līgumu uz smart deal bet …" at bounding box center [571, 553] width 375 height 124
copy span "Man atnāca e pasts ka varu jau no oktobra slēgt jaunu līgumu uz smart deal bet …"
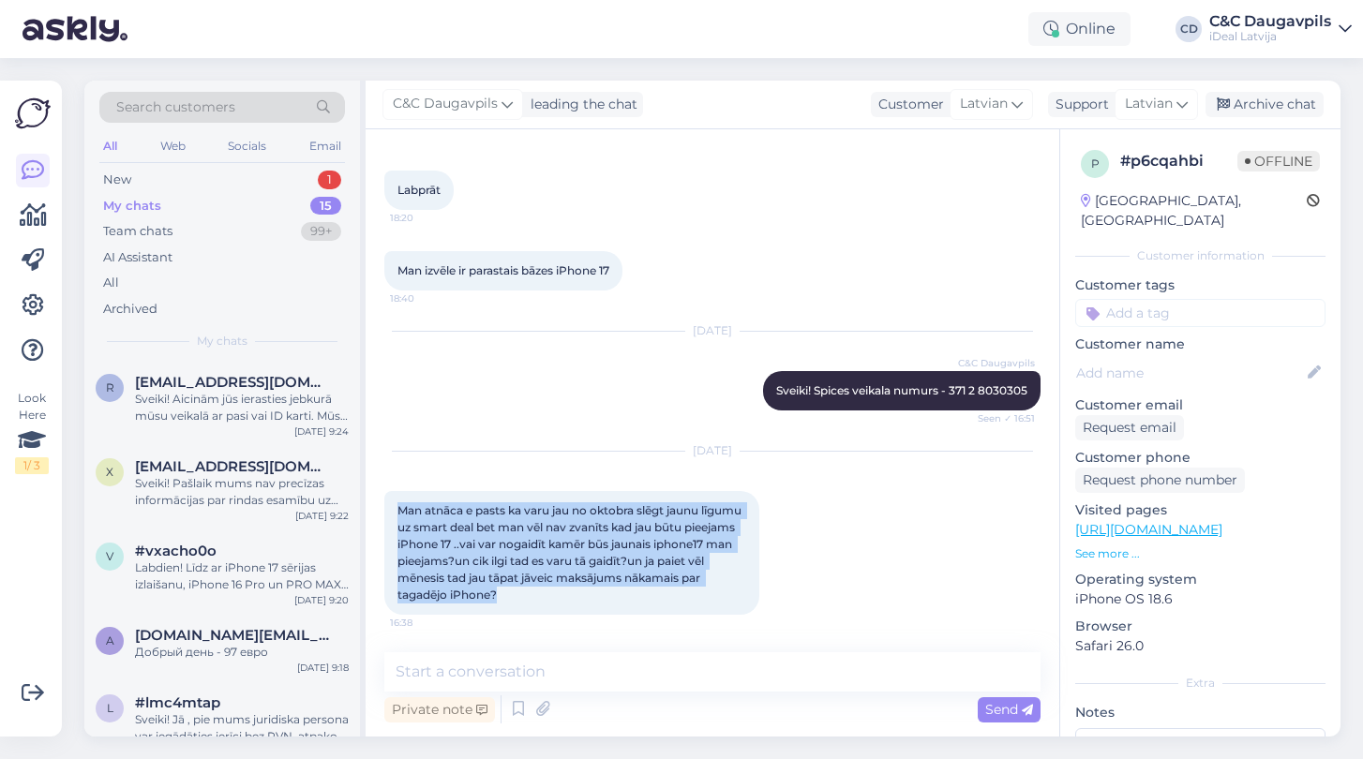
copy span "Man atnāca e pasts ka varu jau no oktobra slēgt jaunu līgumu uz smart deal bet …"
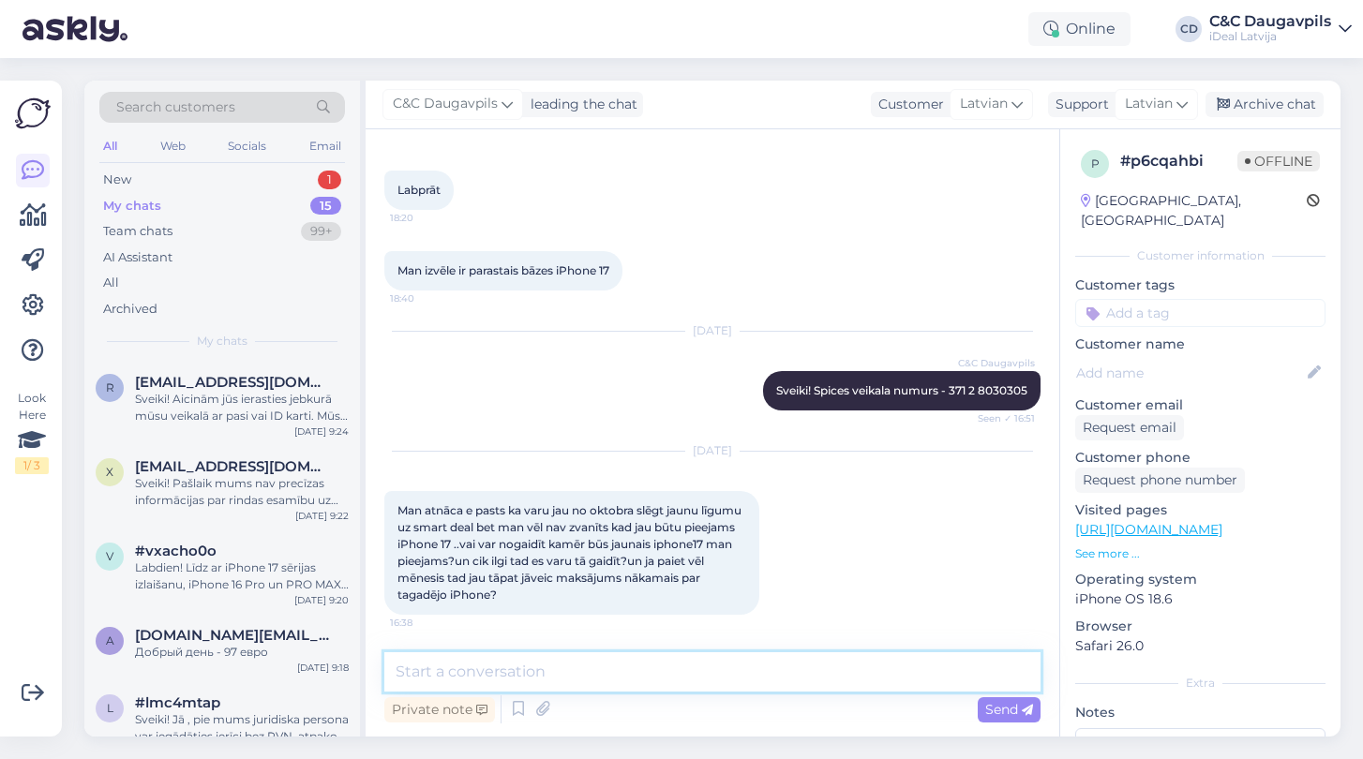
click at [480, 667] on textarea at bounding box center [712, 671] width 656 height 39
paste textarea "Sveiki! Iesakām tieši sazināties ar to veikalu, kurā plānojat saņemt ierīci, la…"
type textarea "Sveiki! Iesakām tieši sazināties ar to veikalu, kurā plānojat saņemt ierīci, la…"
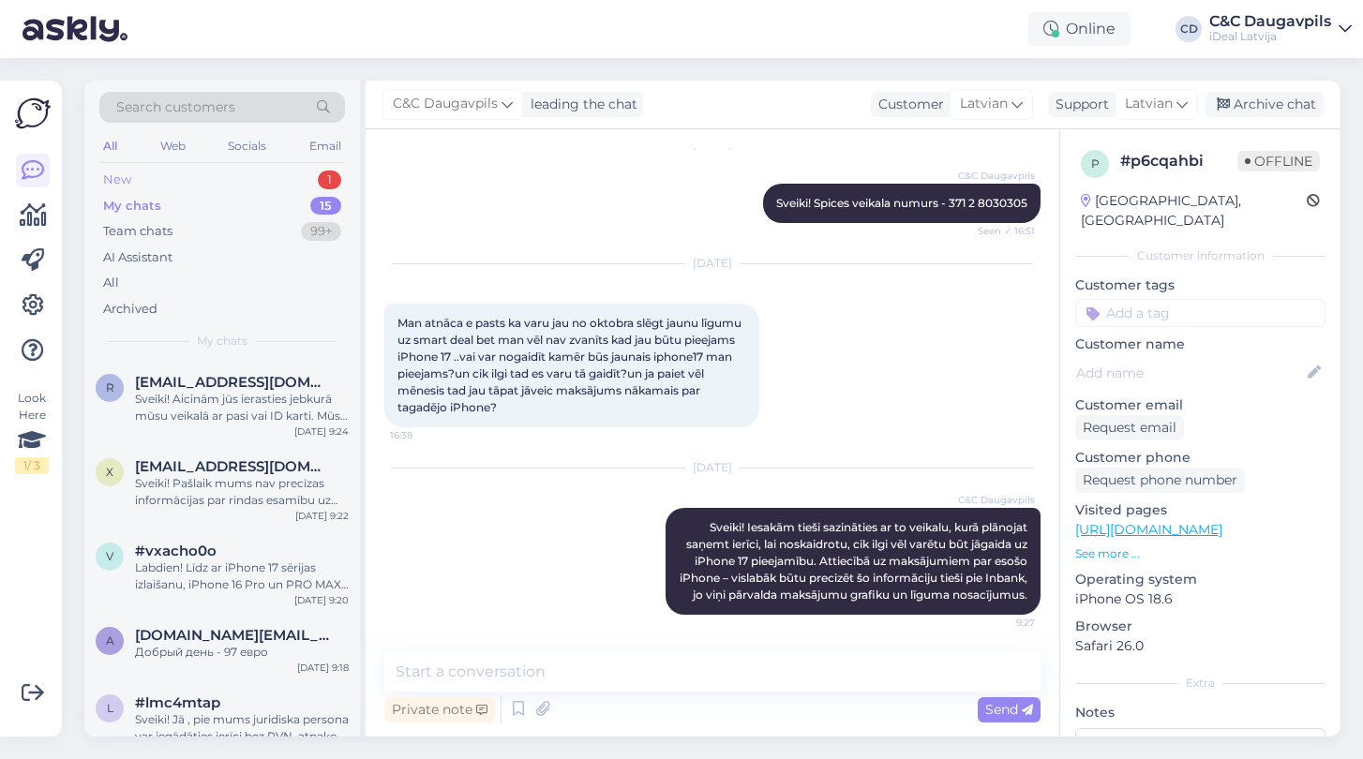
click at [116, 183] on div "New" at bounding box center [117, 180] width 28 height 19
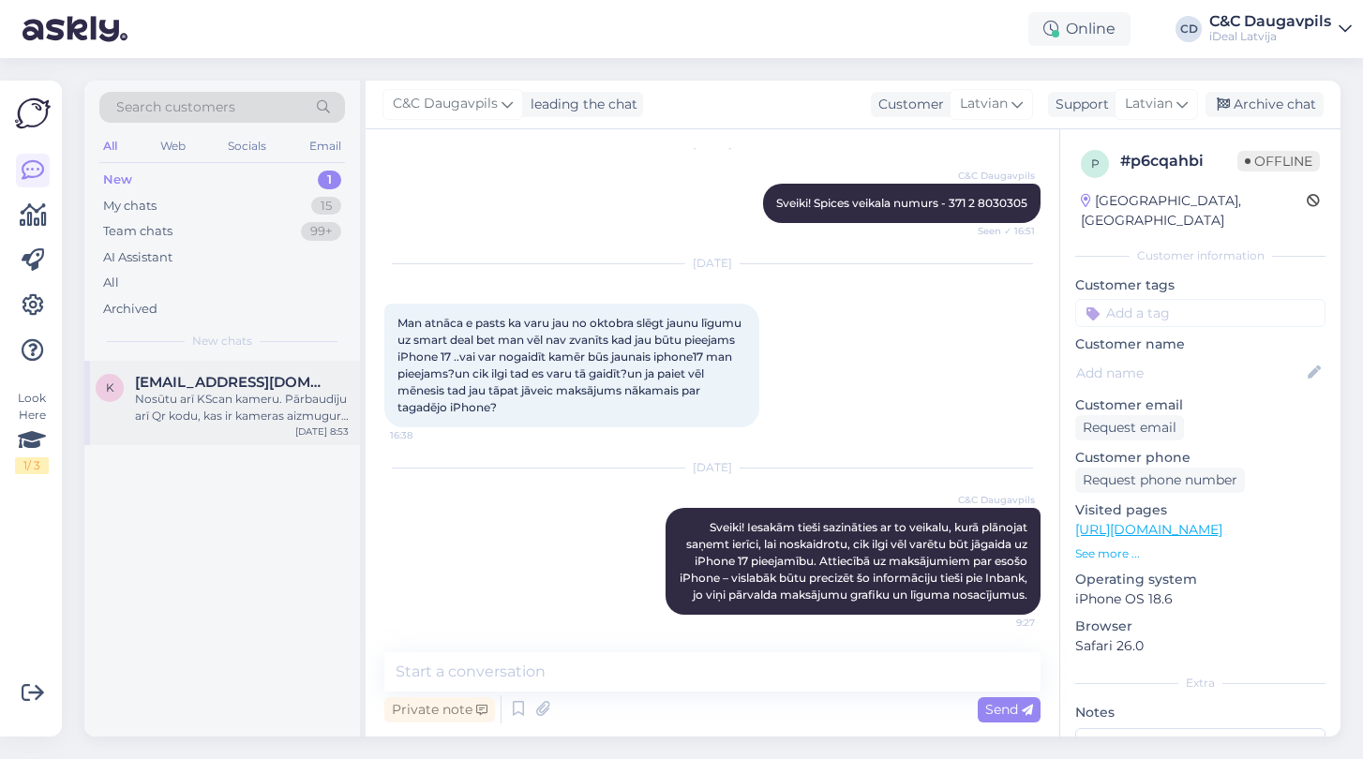
click at [256, 387] on span "[EMAIL_ADDRESS][DOMAIN_NAME]" at bounding box center [232, 382] width 195 height 17
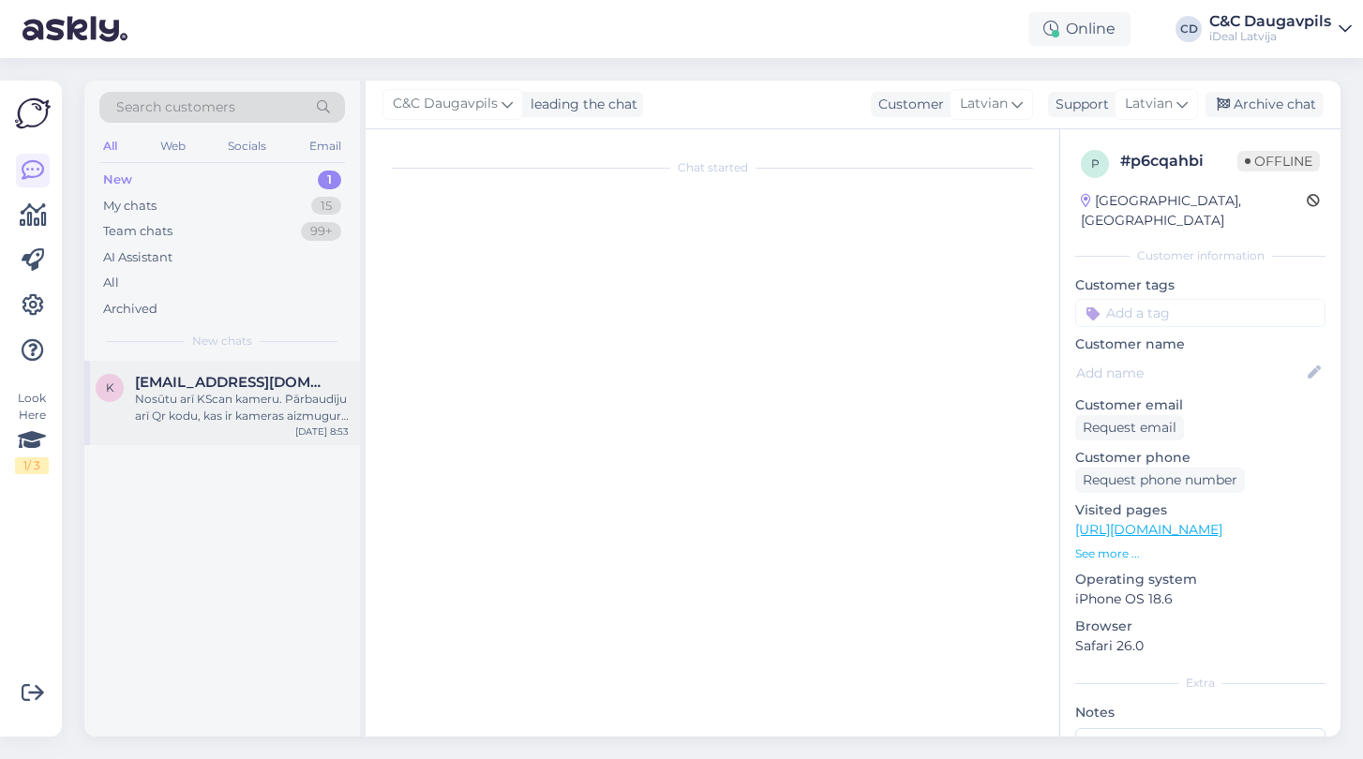
scroll to position [355, 0]
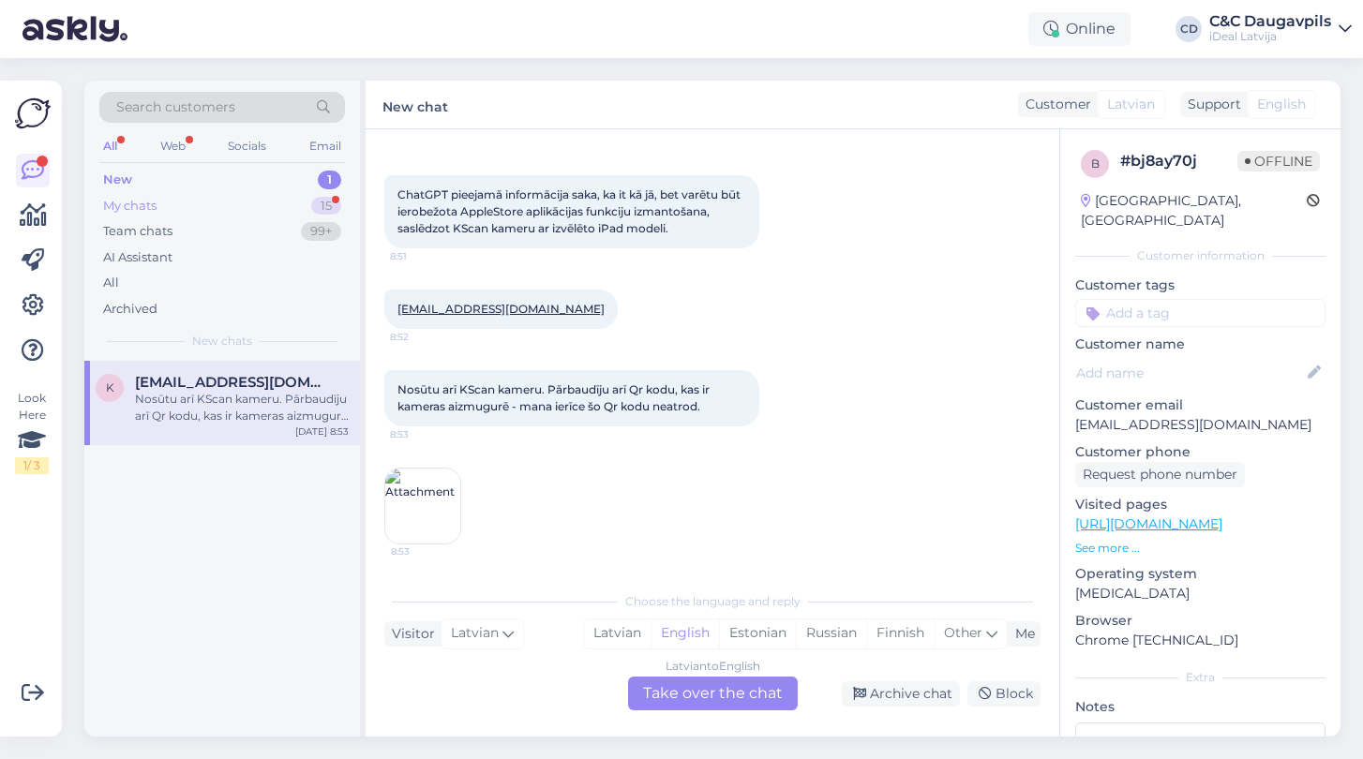
click at [123, 199] on div "My chats" at bounding box center [129, 206] width 53 height 19
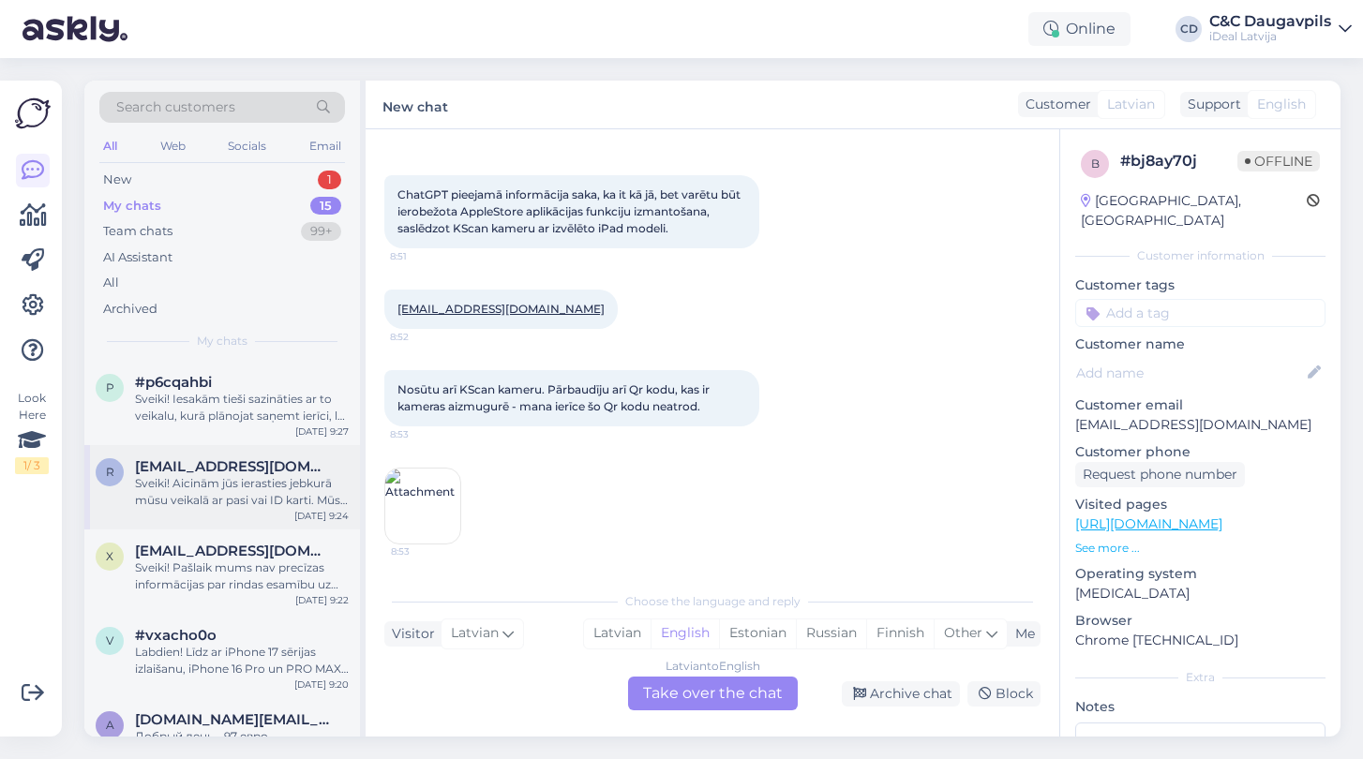
scroll to position [0, 0]
click at [118, 179] on div "New" at bounding box center [117, 180] width 28 height 19
